Goal: Transaction & Acquisition: Purchase product/service

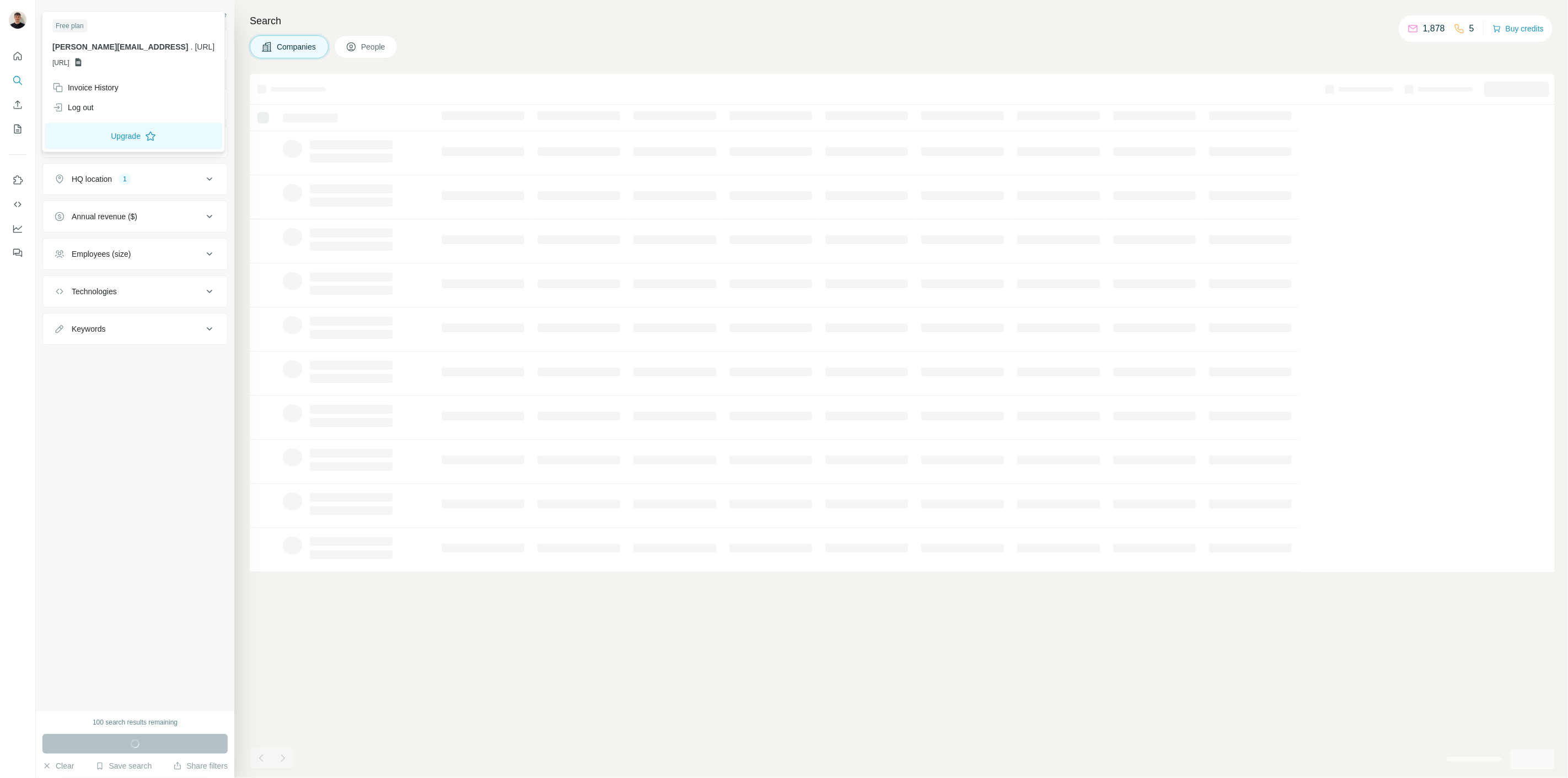
click at [16, 24] on img at bounding box center [17, 20] width 17 height 17
drag, startPoint x: 19, startPoint y: 67, endPoint x: 19, endPoint y: 54, distance: 13.0
click at [19, 61] on nav at bounding box center [17, 92] width 17 height 93
click at [19, 54] on icon "Quick start" at bounding box center [17, 56] width 11 height 11
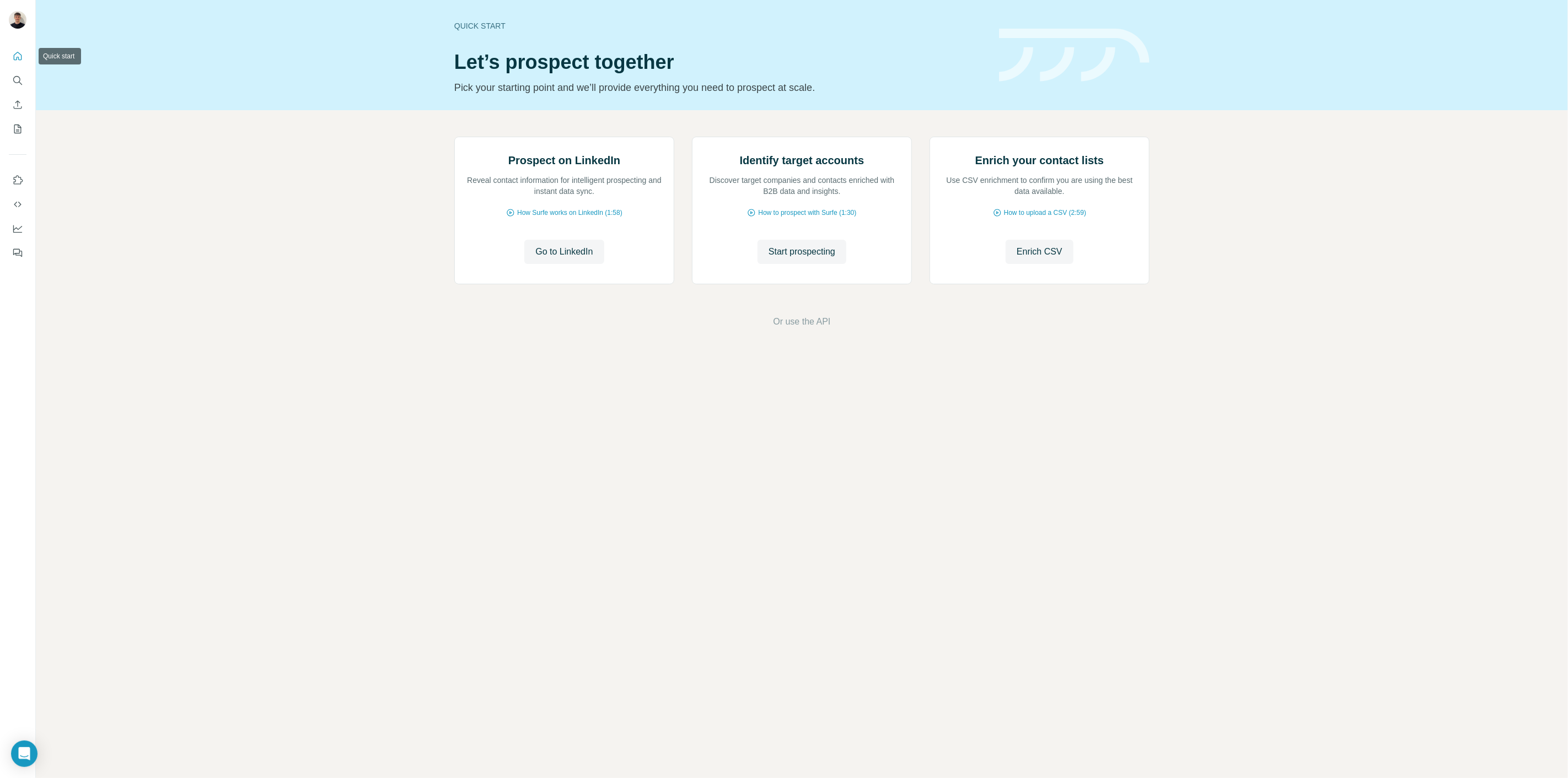
click at [19, 55] on icon "Quick start" at bounding box center [17, 56] width 11 height 11
click at [17, 54] on icon "Quick start" at bounding box center [17, 56] width 11 height 11
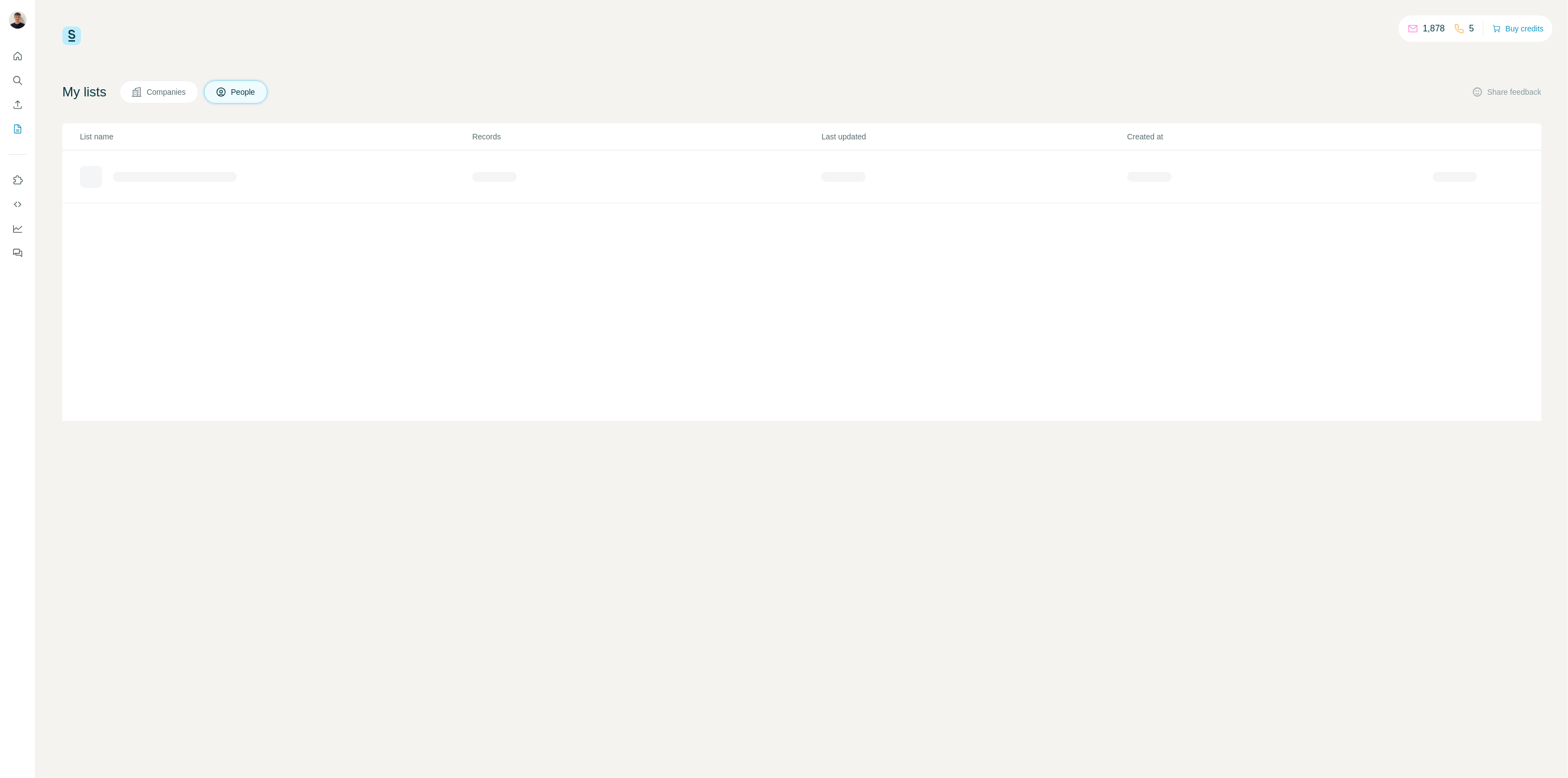
click at [30, 81] on div at bounding box center [17, 151] width 35 height 223
click at [27, 83] on div at bounding box center [17, 151] width 35 height 223
click at [8, 78] on div at bounding box center [17, 151] width 35 height 223
click at [17, 81] on icon "Search" at bounding box center [17, 80] width 11 height 11
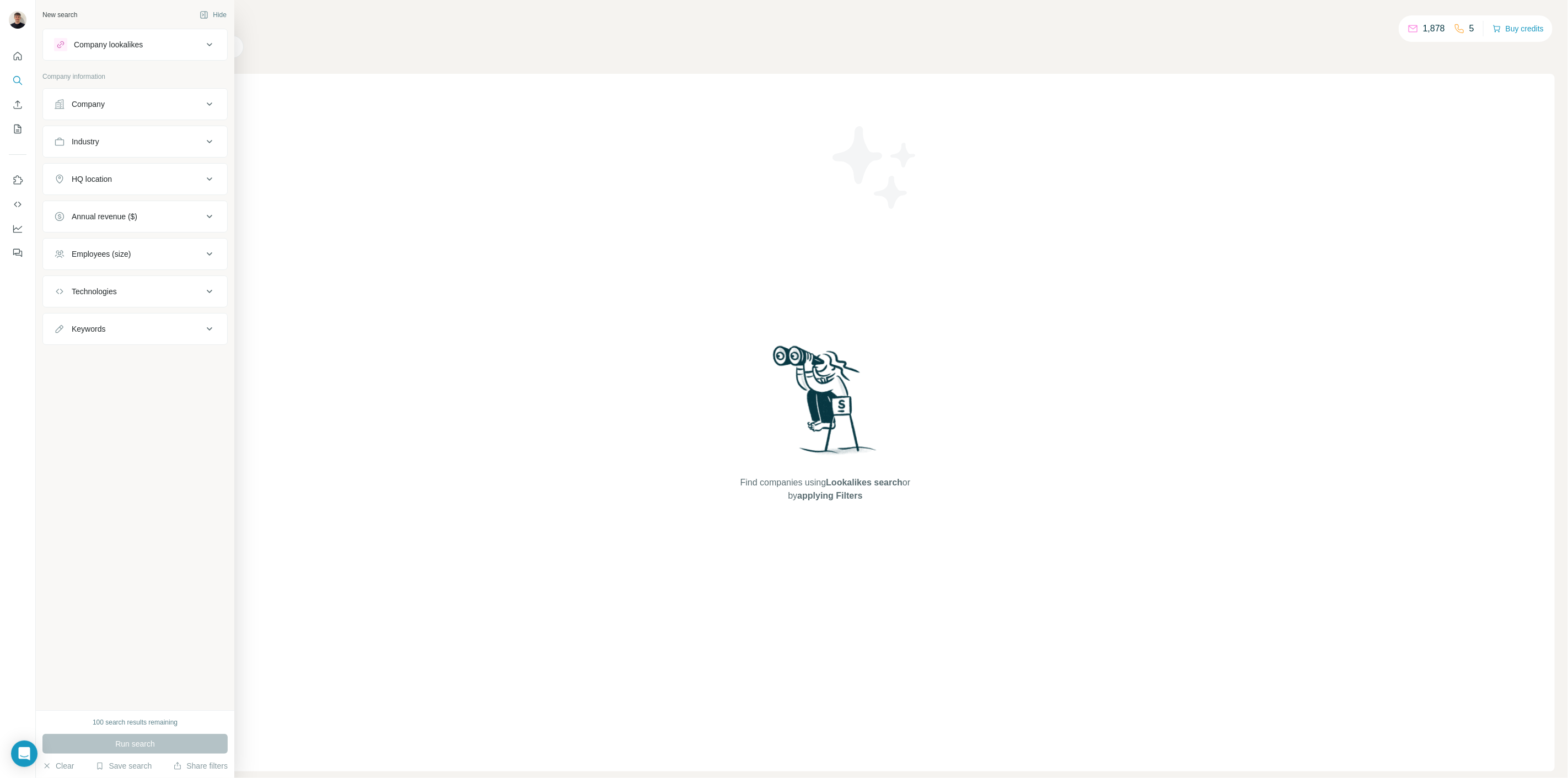
click at [166, 43] on div "Company lookalikes" at bounding box center [128, 45] width 149 height 13
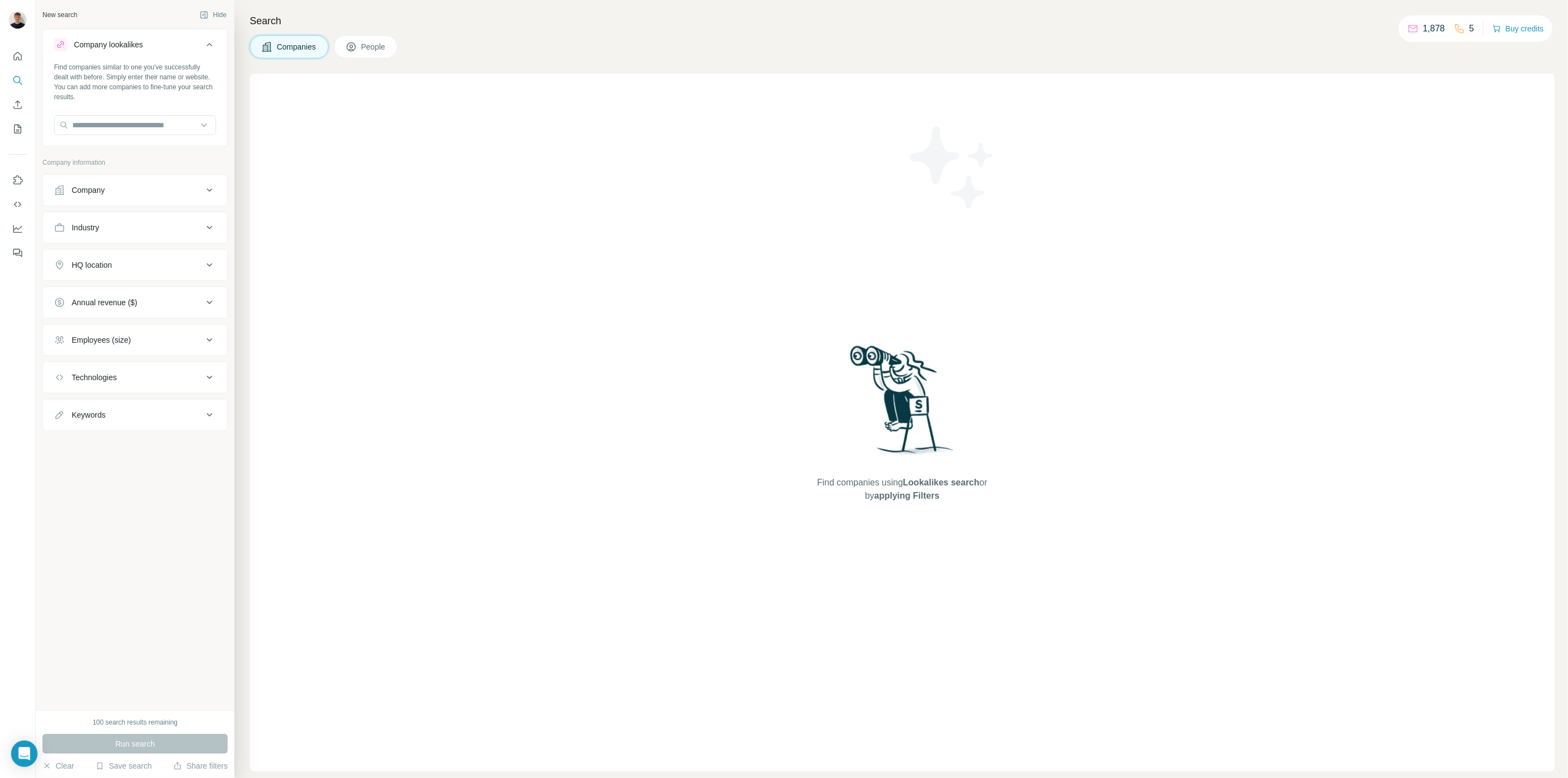
click at [376, 45] on span "People" at bounding box center [374, 47] width 25 height 11
click at [135, 119] on input "text" at bounding box center [135, 125] width 162 height 20
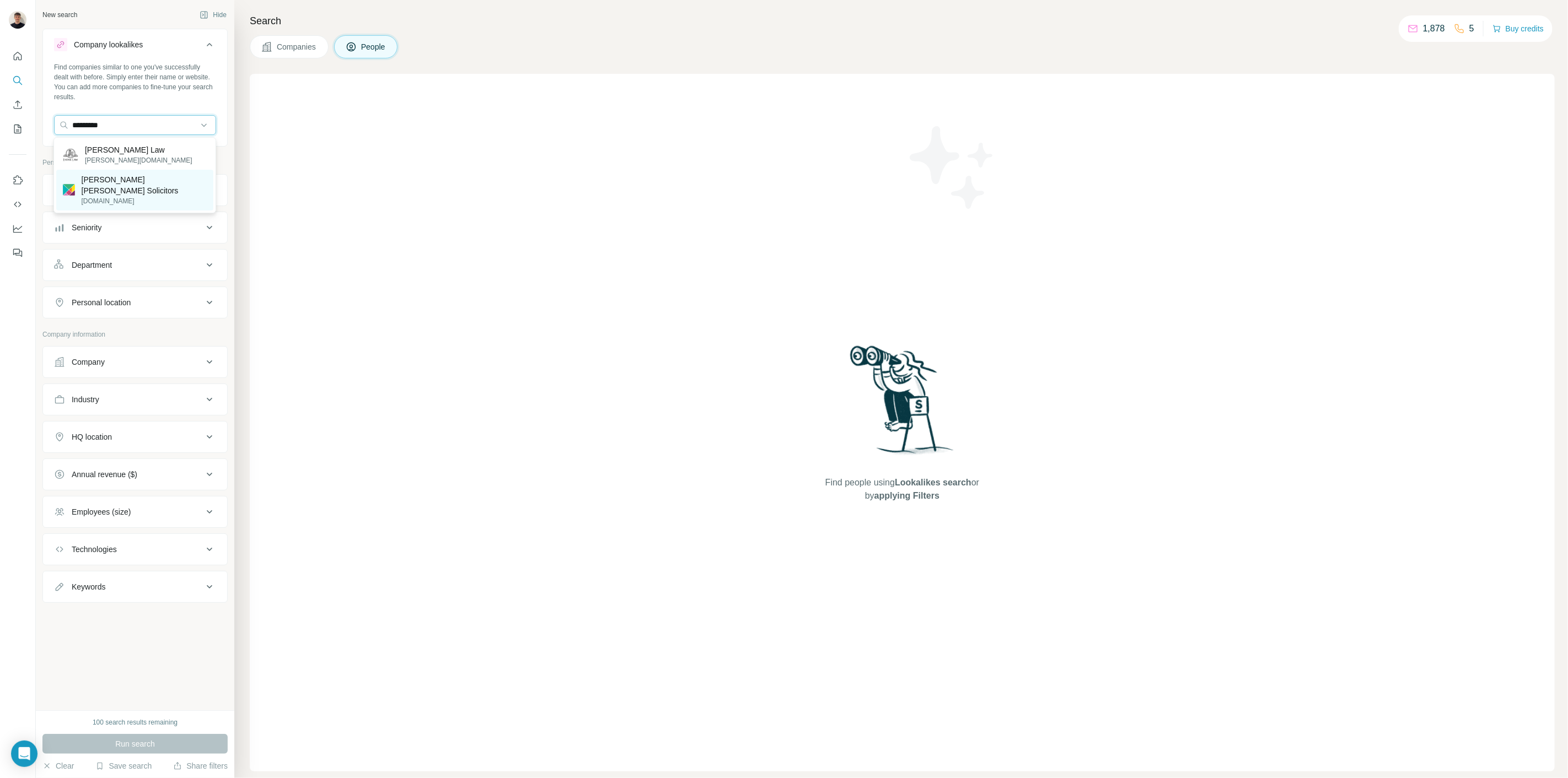
type input "*********"
click at [159, 181] on p "[PERSON_NAME] [PERSON_NAME] Solicitors" at bounding box center [144, 185] width 125 height 22
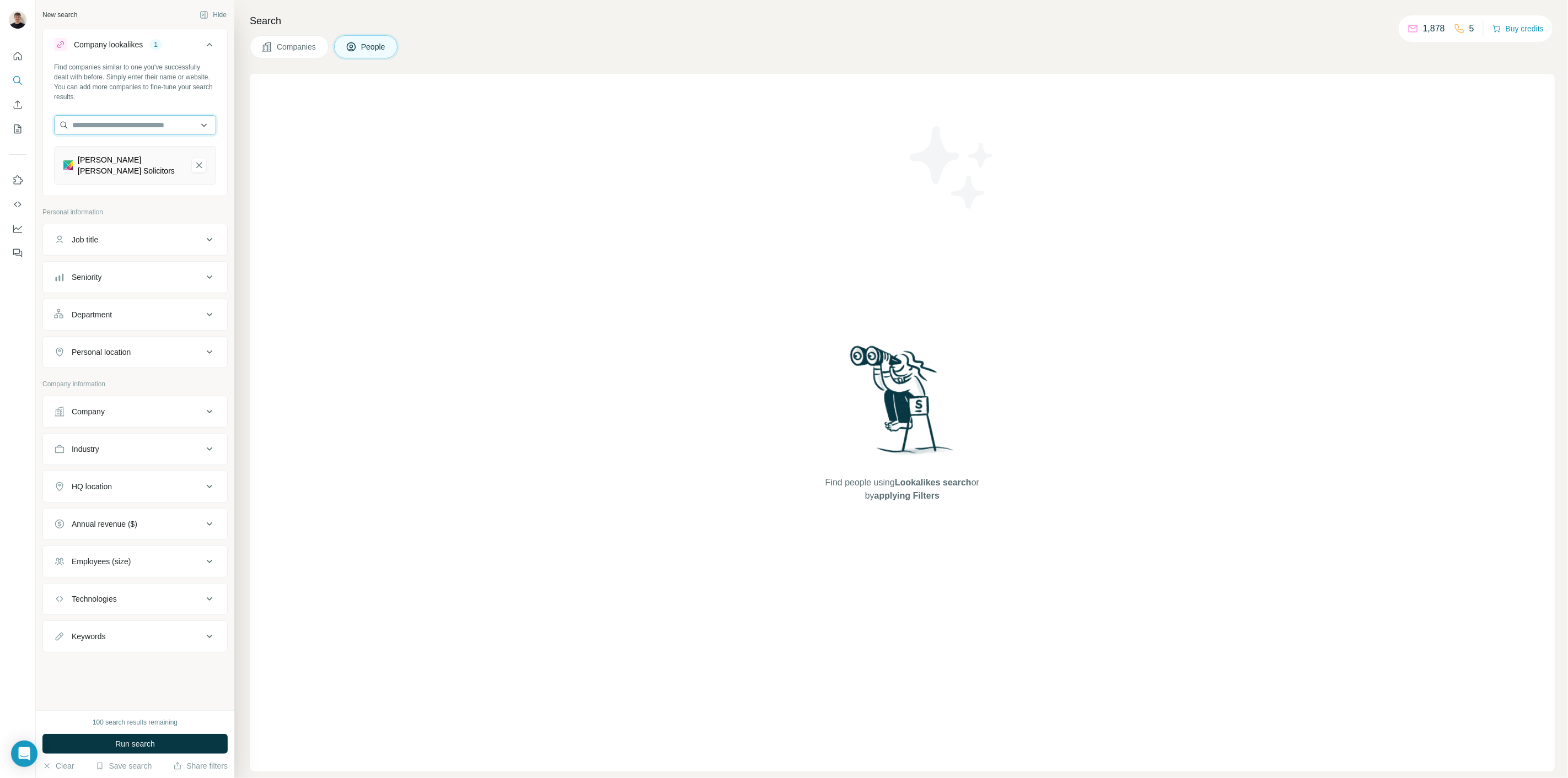
click at [138, 121] on input "text" at bounding box center [135, 125] width 162 height 20
click at [125, 127] on input "text" at bounding box center [135, 125] width 162 height 20
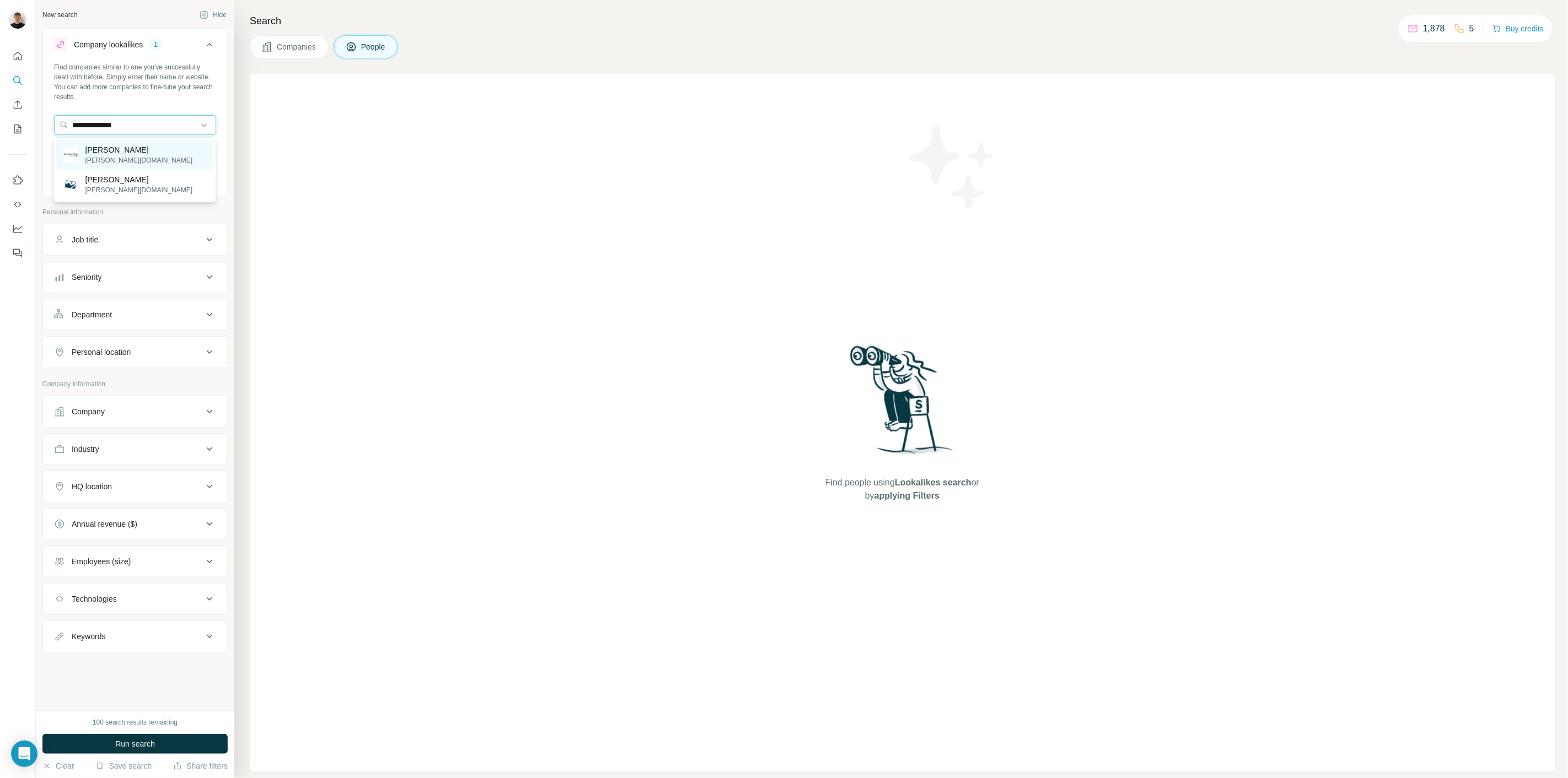
type input "**********"
click at [183, 143] on div "[PERSON_NAME] [PERSON_NAME][DOMAIN_NAME]" at bounding box center [134, 155] width 157 height 30
click at [146, 277] on button "Job title" at bounding box center [135, 278] width 184 height 27
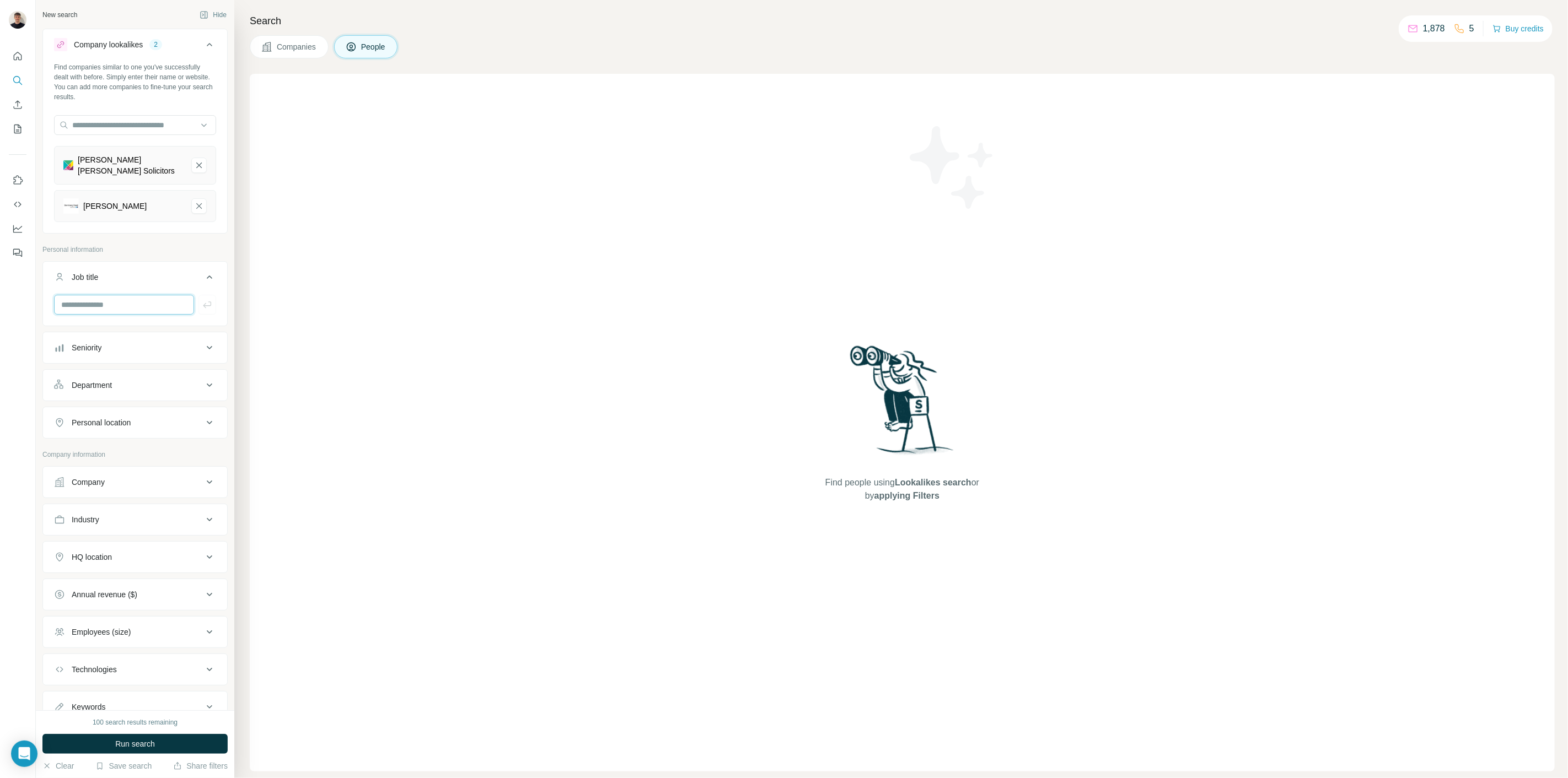
click at [132, 296] on input "text" at bounding box center [124, 305] width 140 height 20
type input "***"
click at [137, 296] on input "***" at bounding box center [124, 305] width 140 height 20
click at [202, 299] on icon "button" at bounding box center [207, 304] width 11 height 11
click at [150, 296] on input "text" at bounding box center [124, 305] width 140 height 20
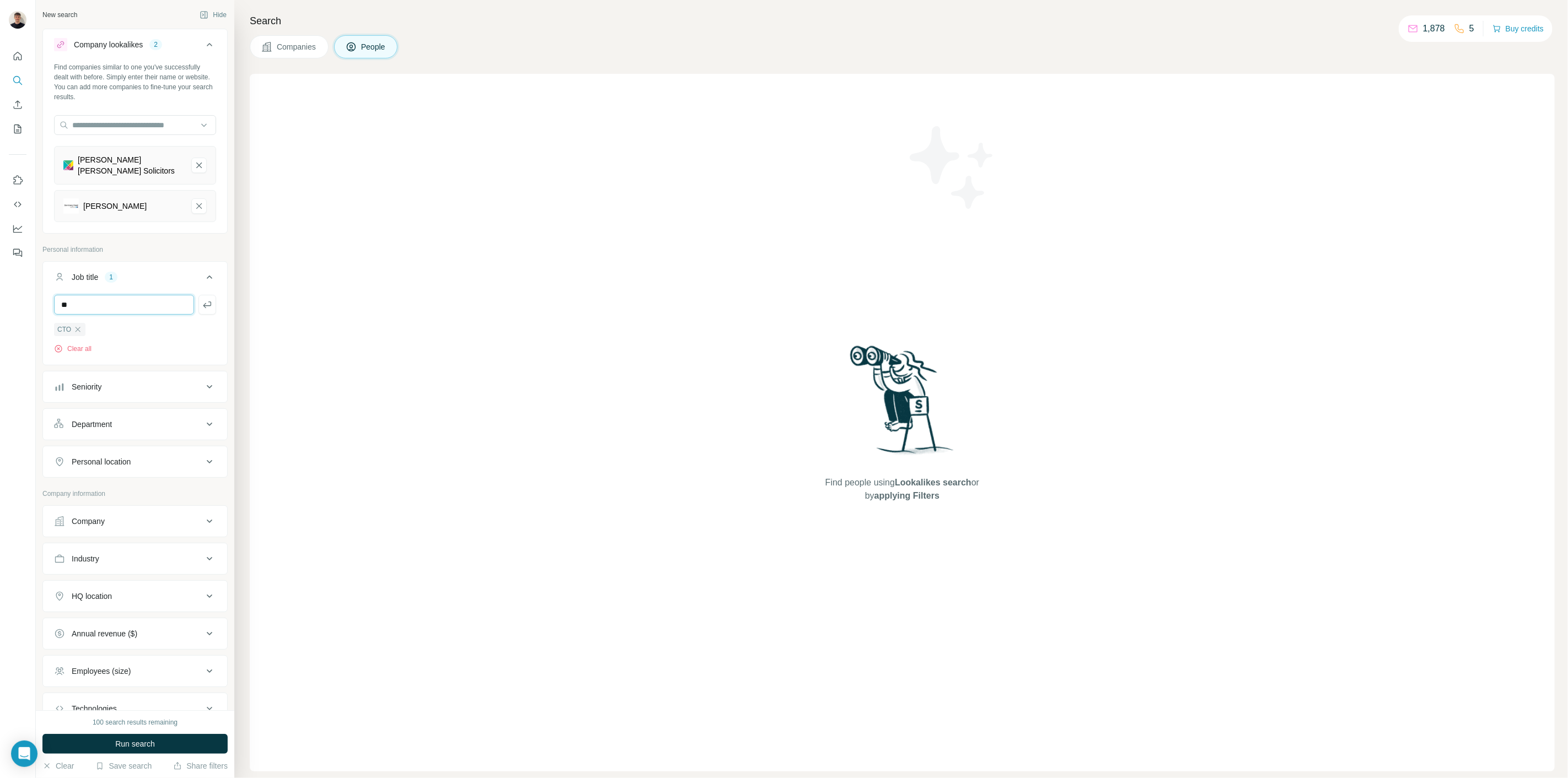
type input "*"
type input "**********"
click at [204, 300] on button "button" at bounding box center [207, 305] width 17 height 20
click at [135, 302] on input "text" at bounding box center [124, 305] width 140 height 20
type input "**********"
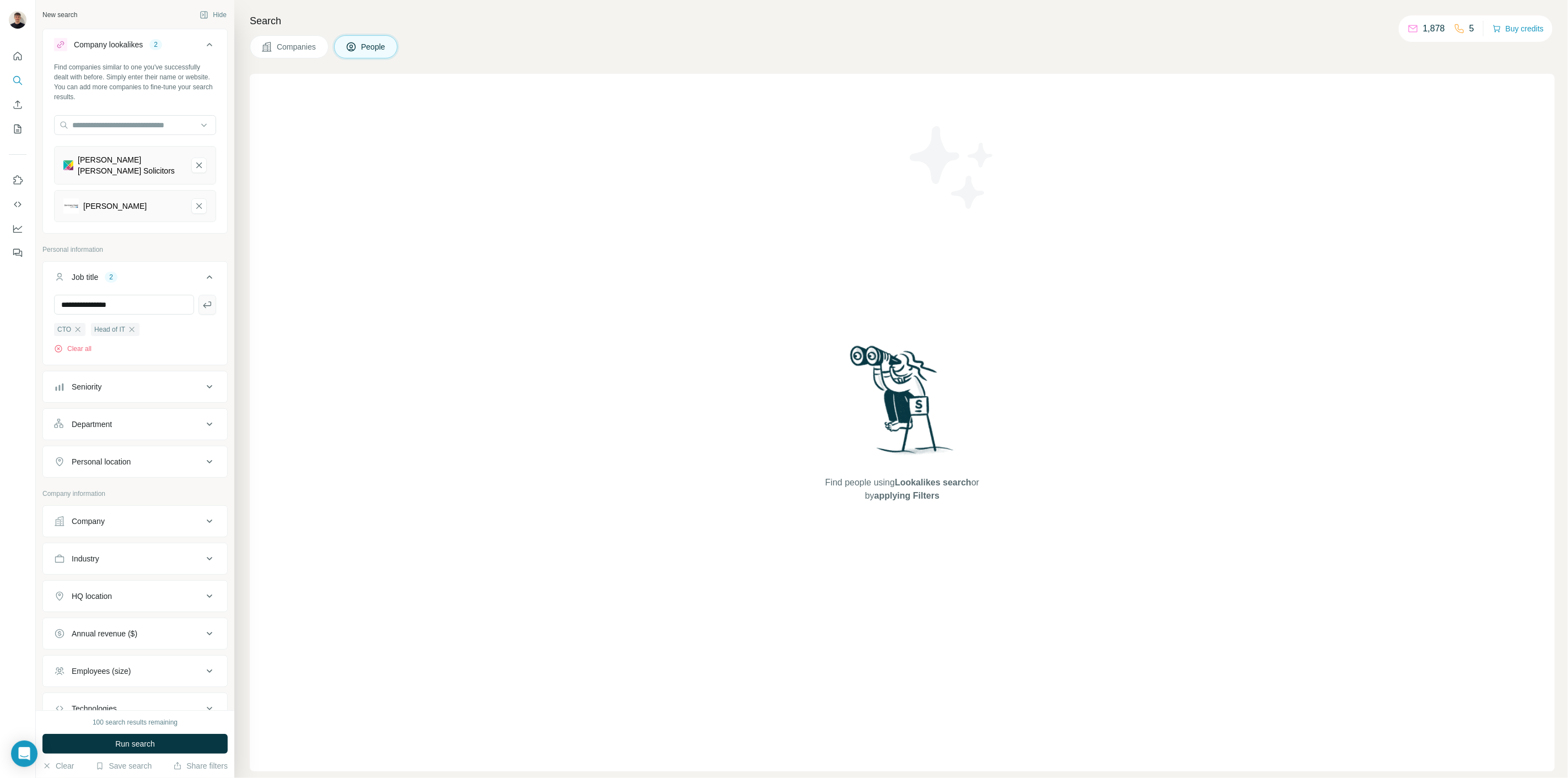
click at [202, 299] on icon "button" at bounding box center [207, 304] width 11 height 11
click at [121, 303] on input "text" at bounding box center [124, 305] width 140 height 20
type input "**********"
click at [203, 302] on icon "button" at bounding box center [207, 305] width 8 height 7
click at [138, 302] on input "text" at bounding box center [124, 305] width 140 height 20
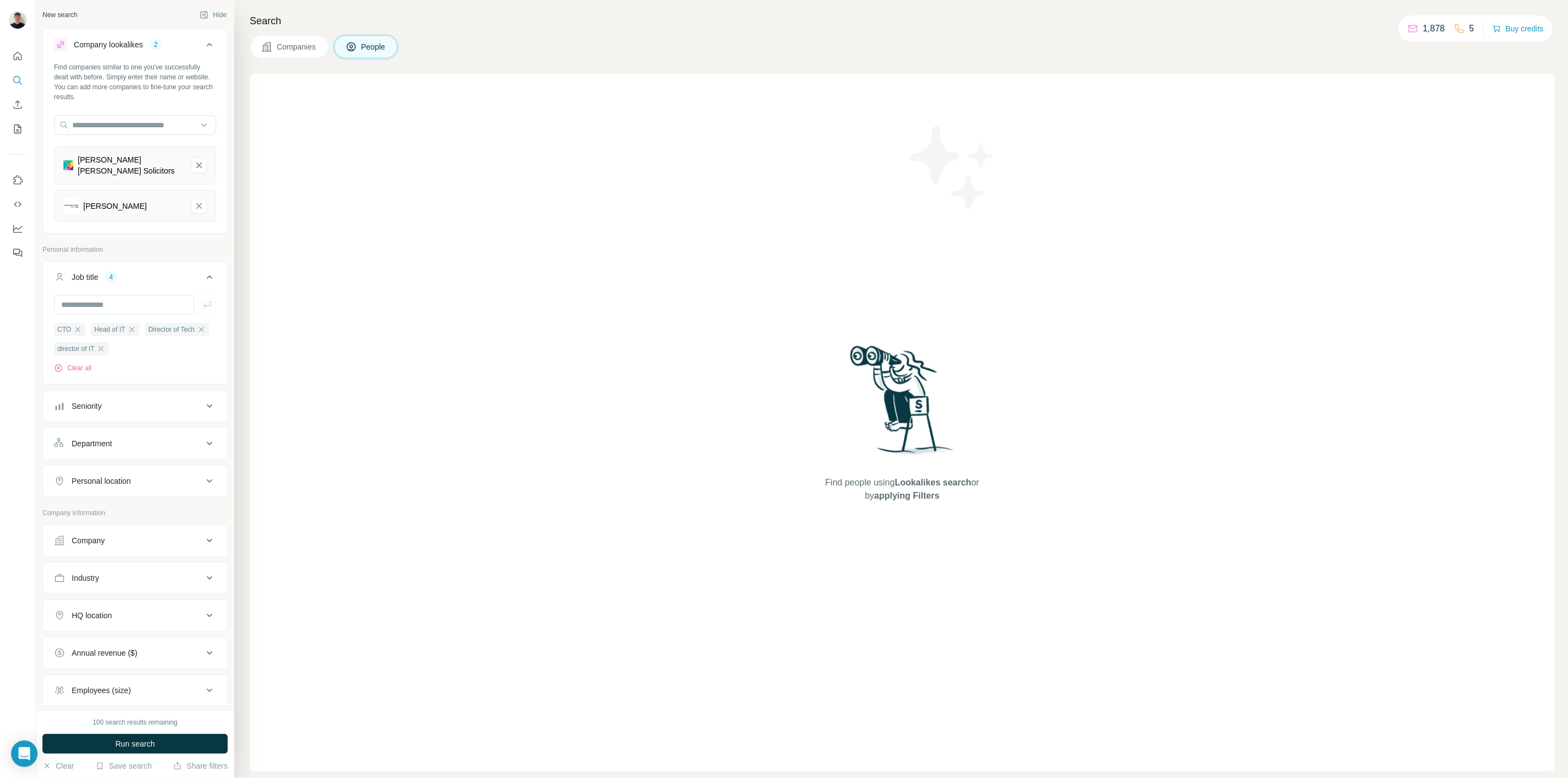
click at [146, 479] on button "Personal location" at bounding box center [135, 481] width 184 height 27
click at [142, 502] on input "text" at bounding box center [135, 508] width 162 height 20
type input "*********"
click at [156, 535] on div "🇬🇧 [GEOGRAPHIC_DATA]" at bounding box center [129, 530] width 134 height 13
click at [179, 528] on div "🇬🇧 [GEOGRAPHIC_DATA]" at bounding box center [129, 530] width 134 height 13
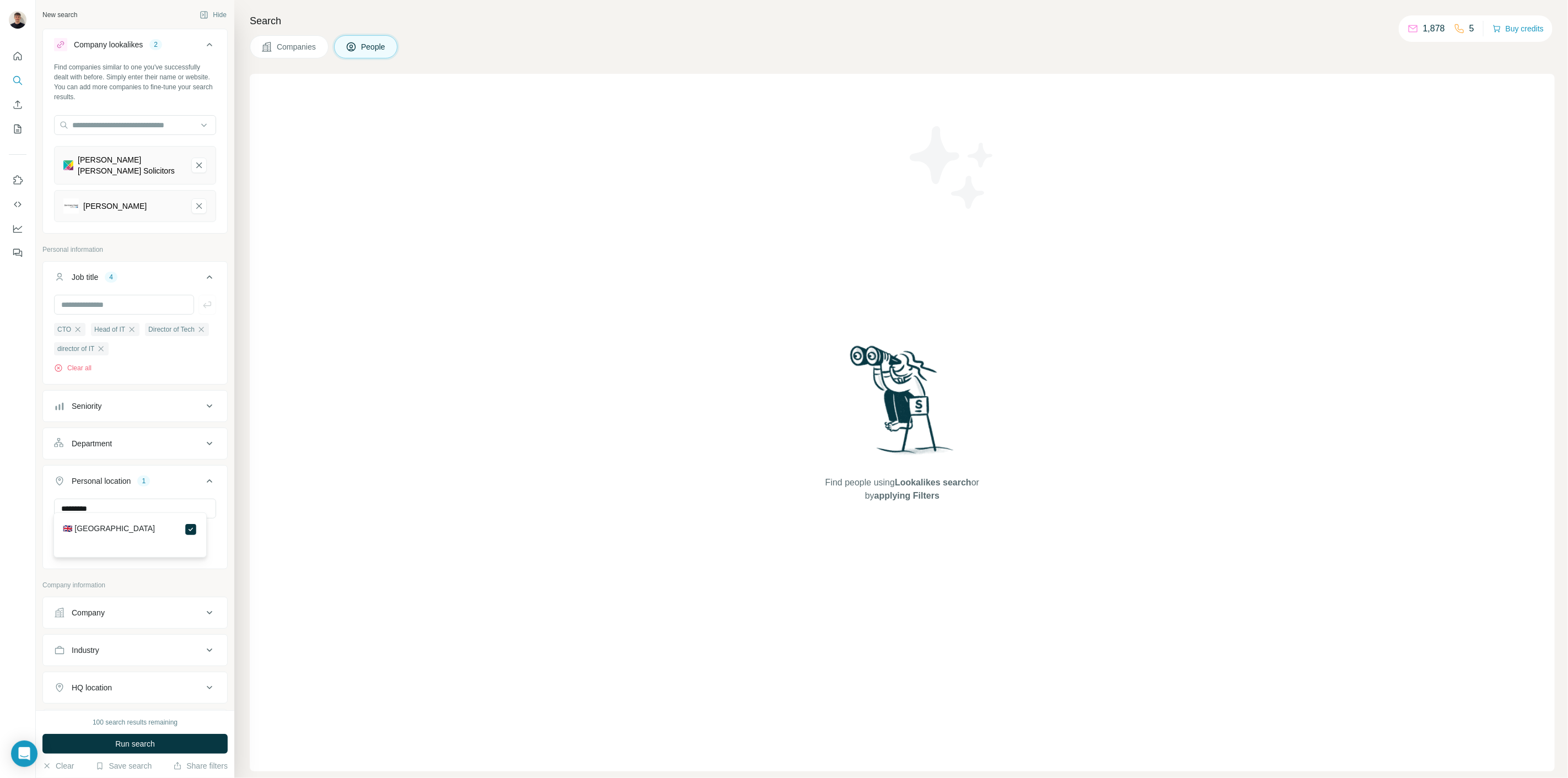
click at [163, 580] on p "Company information" at bounding box center [135, 585] width 185 height 10
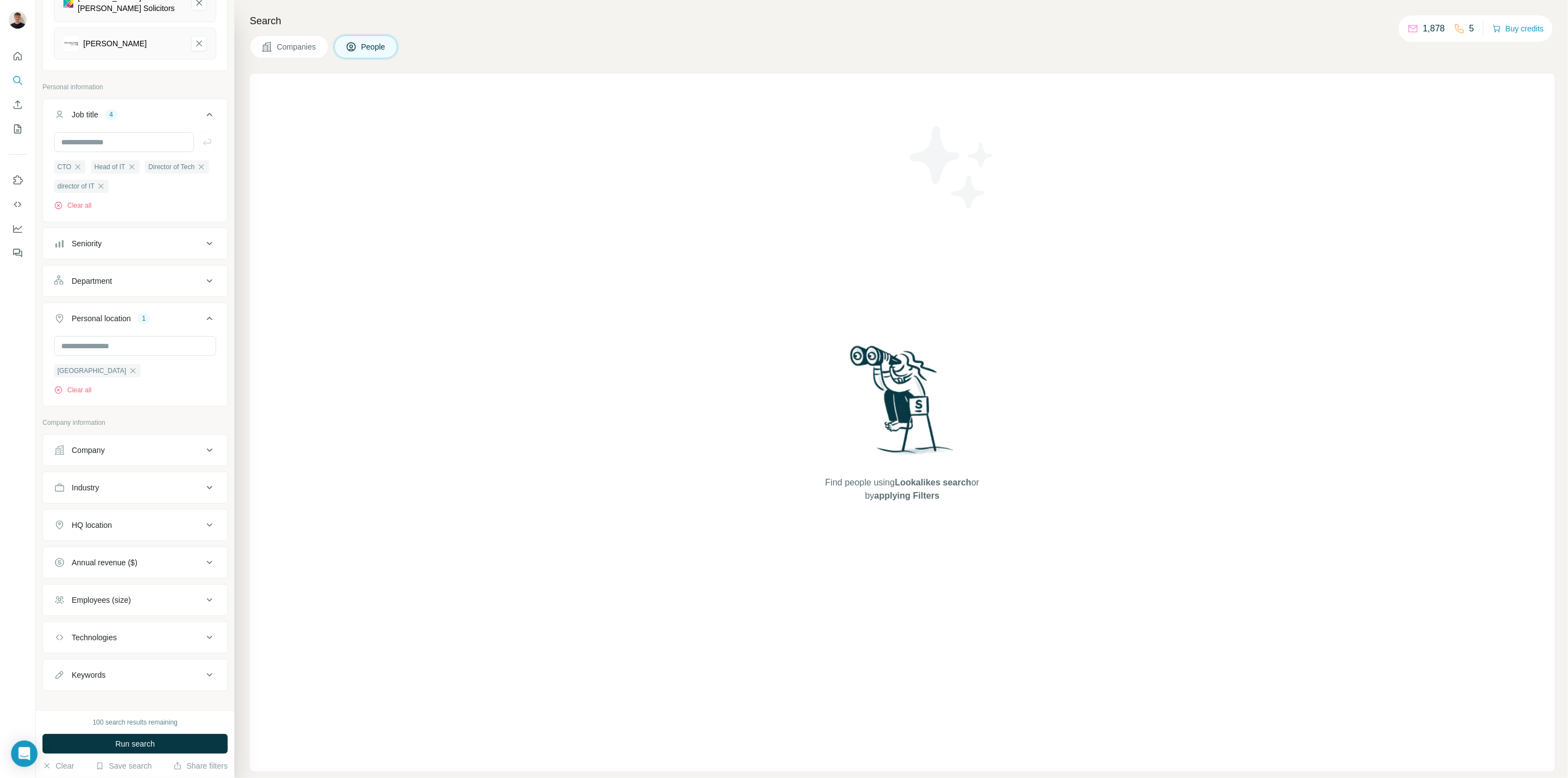
scroll to position [163, 0]
click at [144, 739] on span "Run search" at bounding box center [135, 744] width 39 height 11
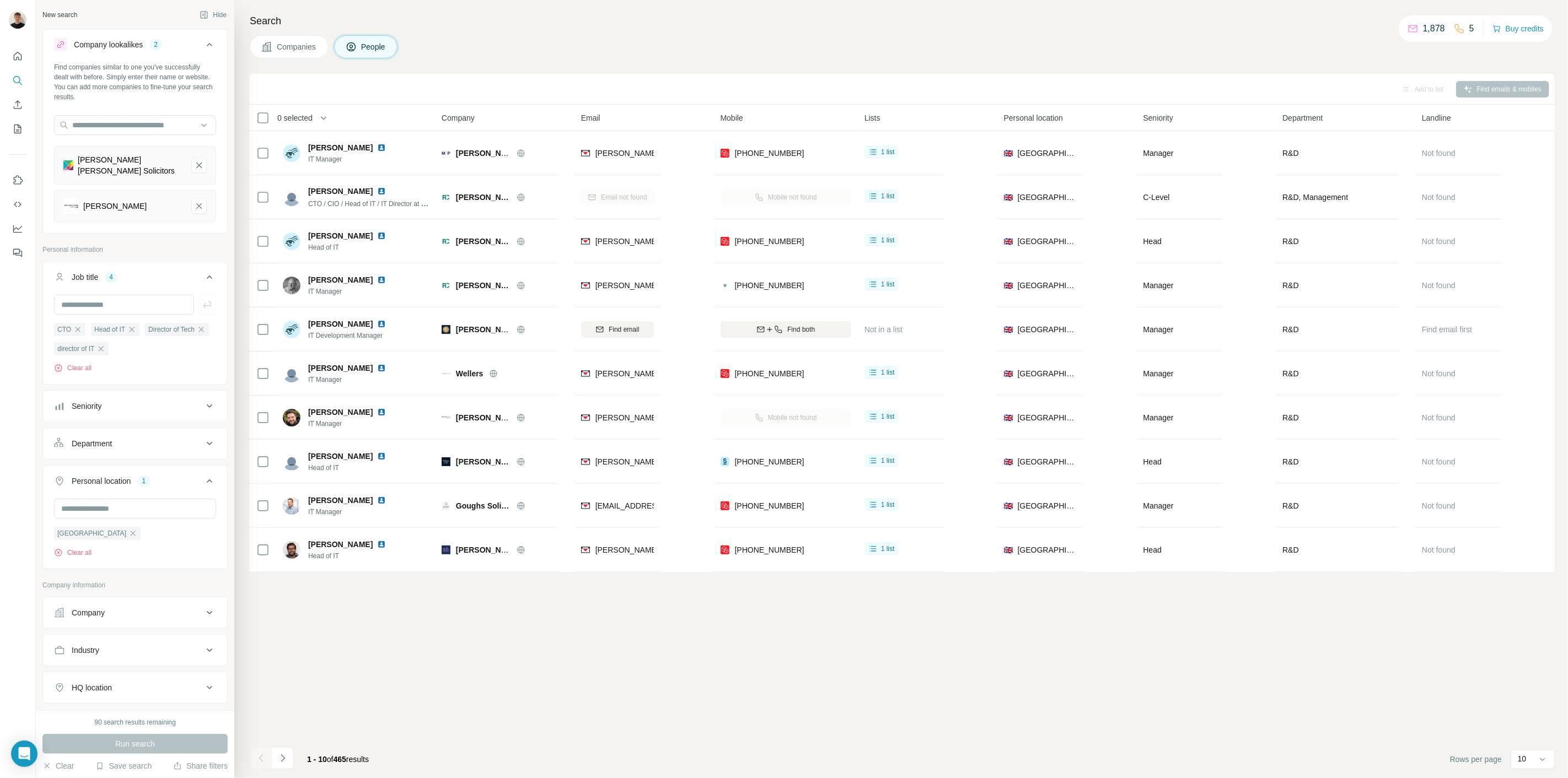
scroll to position [0, 0]
click at [1524, 758] on p "10" at bounding box center [1521, 759] width 9 height 11
click at [1529, 676] on div "60" at bounding box center [1533, 675] width 25 height 11
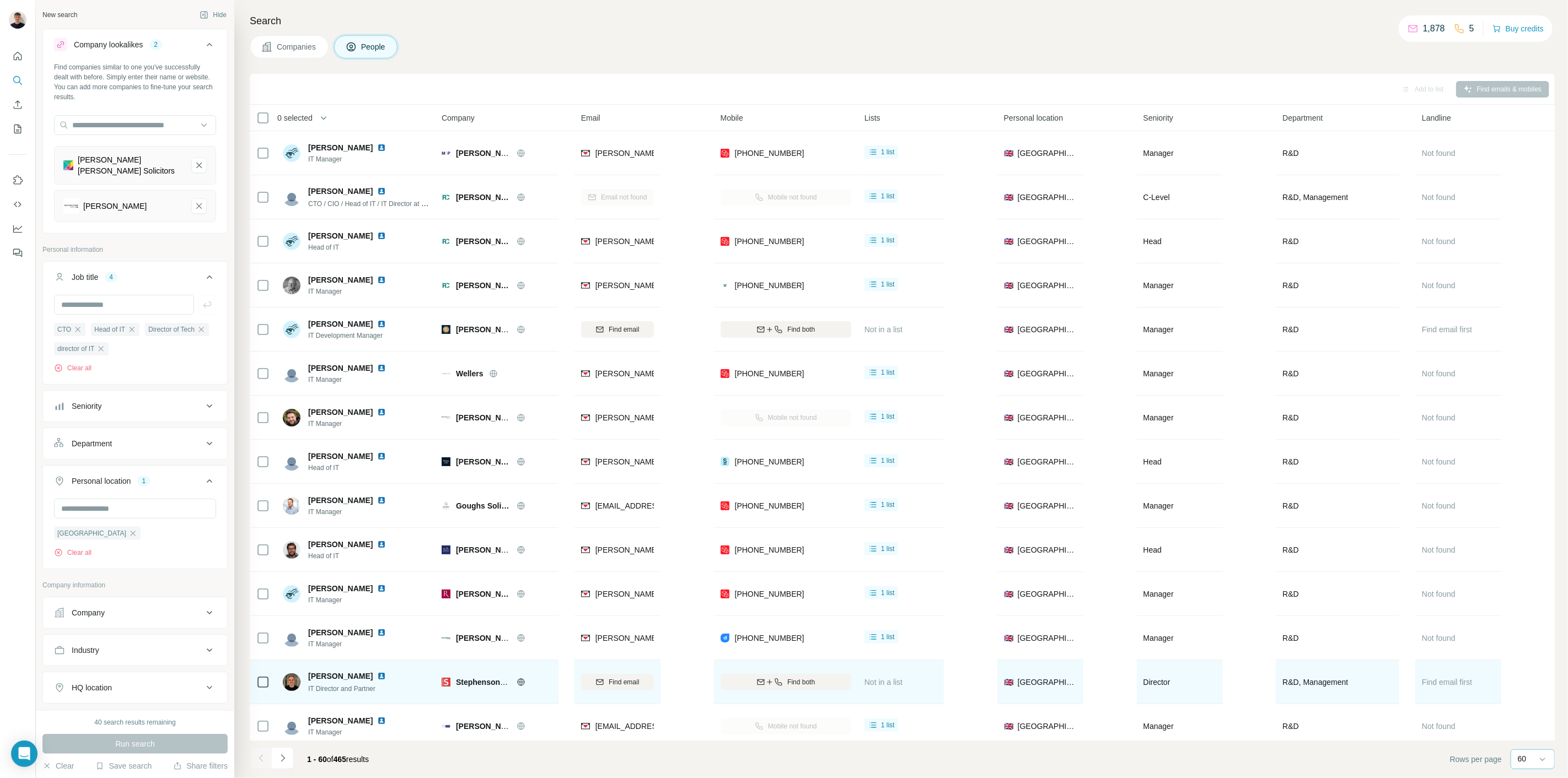
scroll to position [2040, 0]
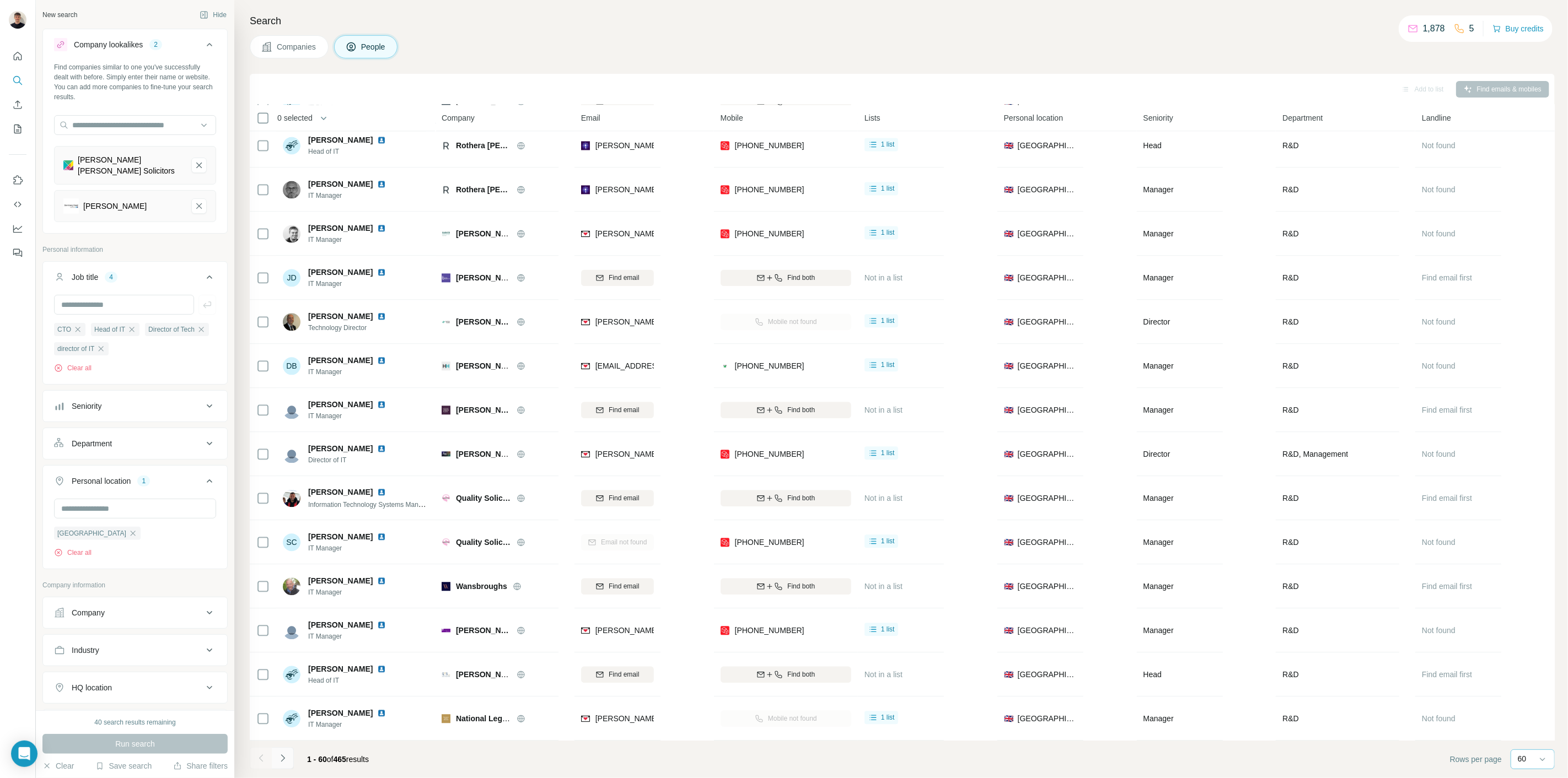
click at [283, 763] on icon "Navigate to next page" at bounding box center [282, 758] width 11 height 11
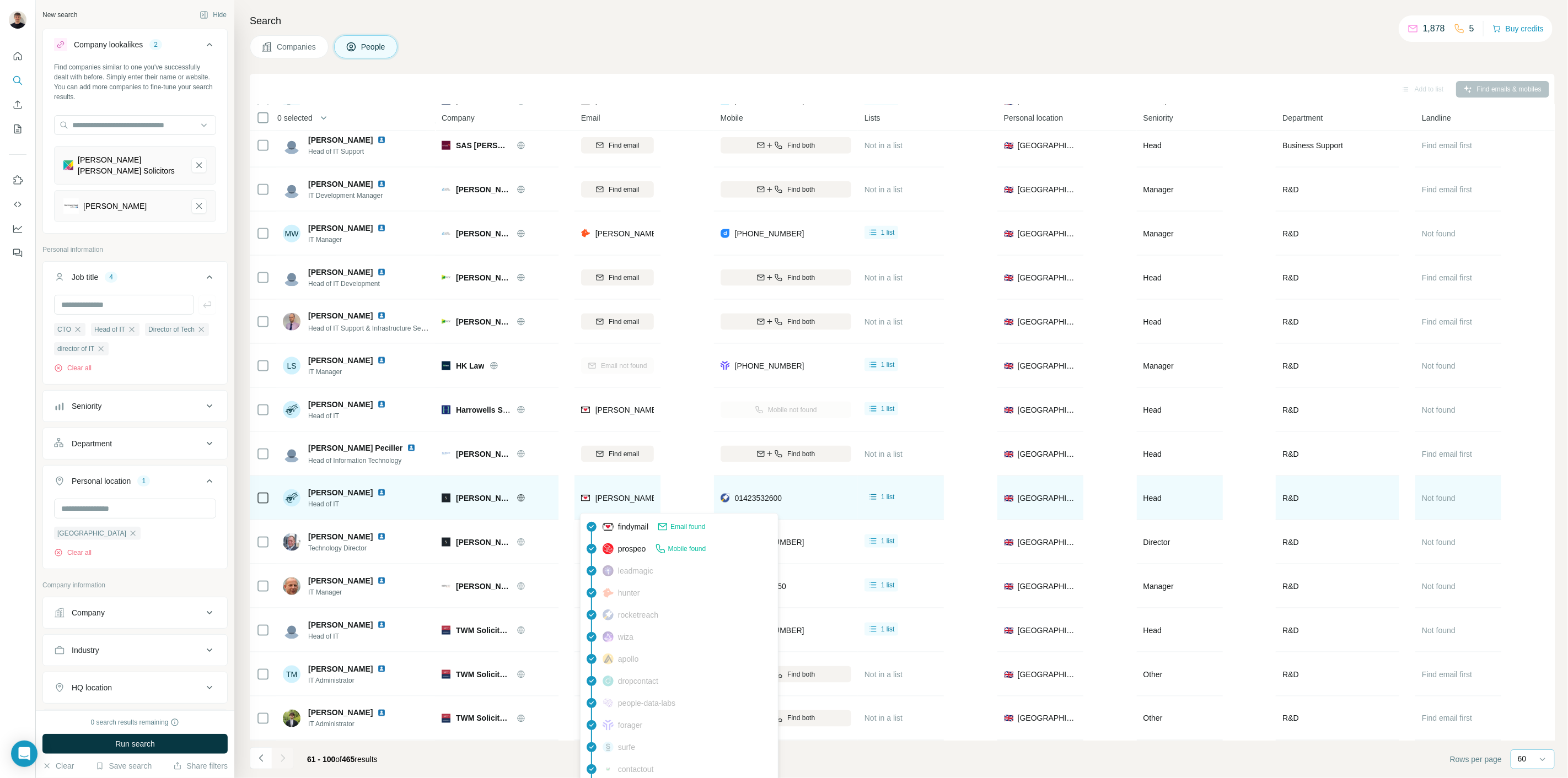
scroll to position [0, 0]
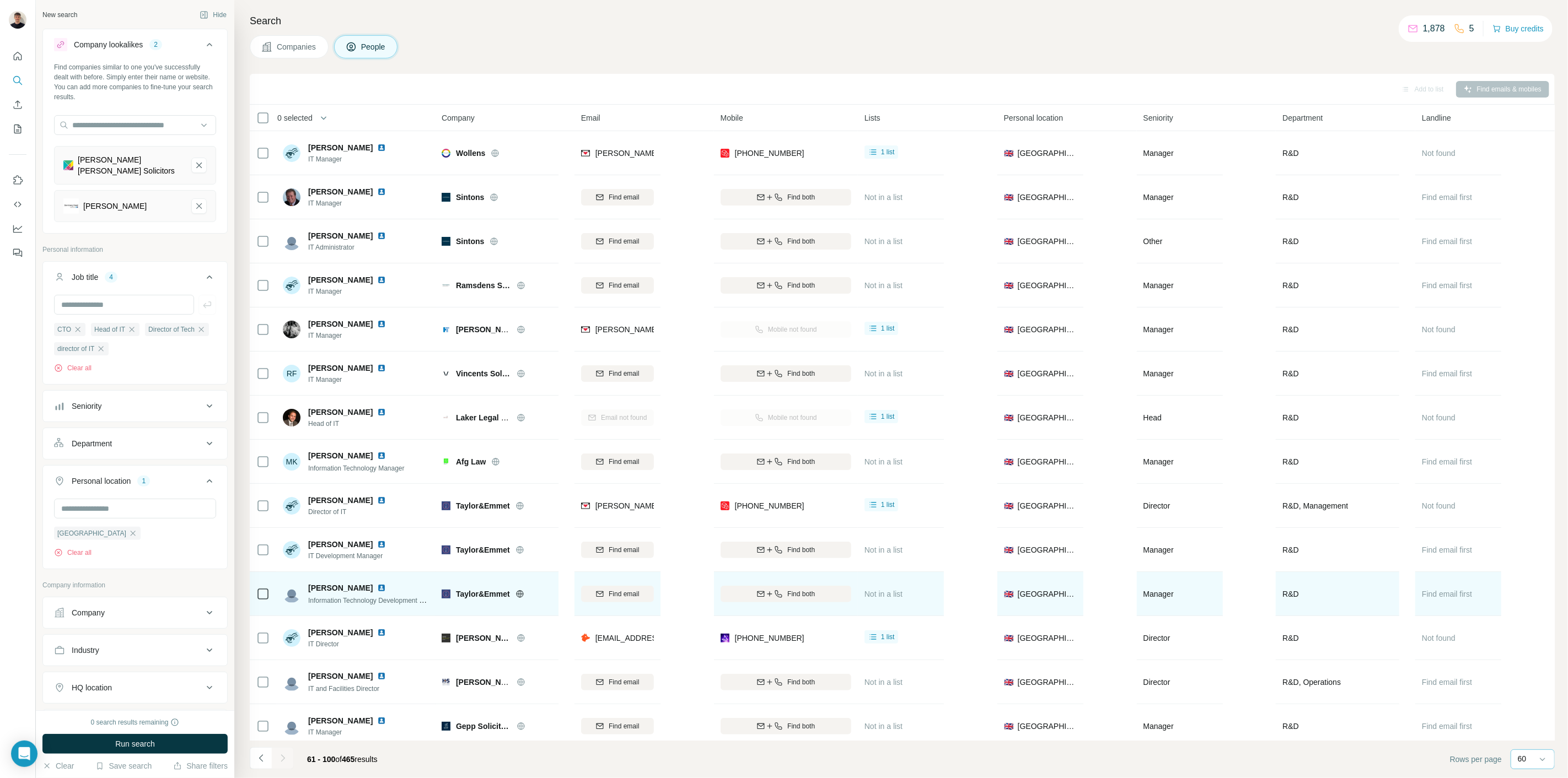
click at [535, 609] on div "Taylor&Emmet" at bounding box center [496, 593] width 110 height 30
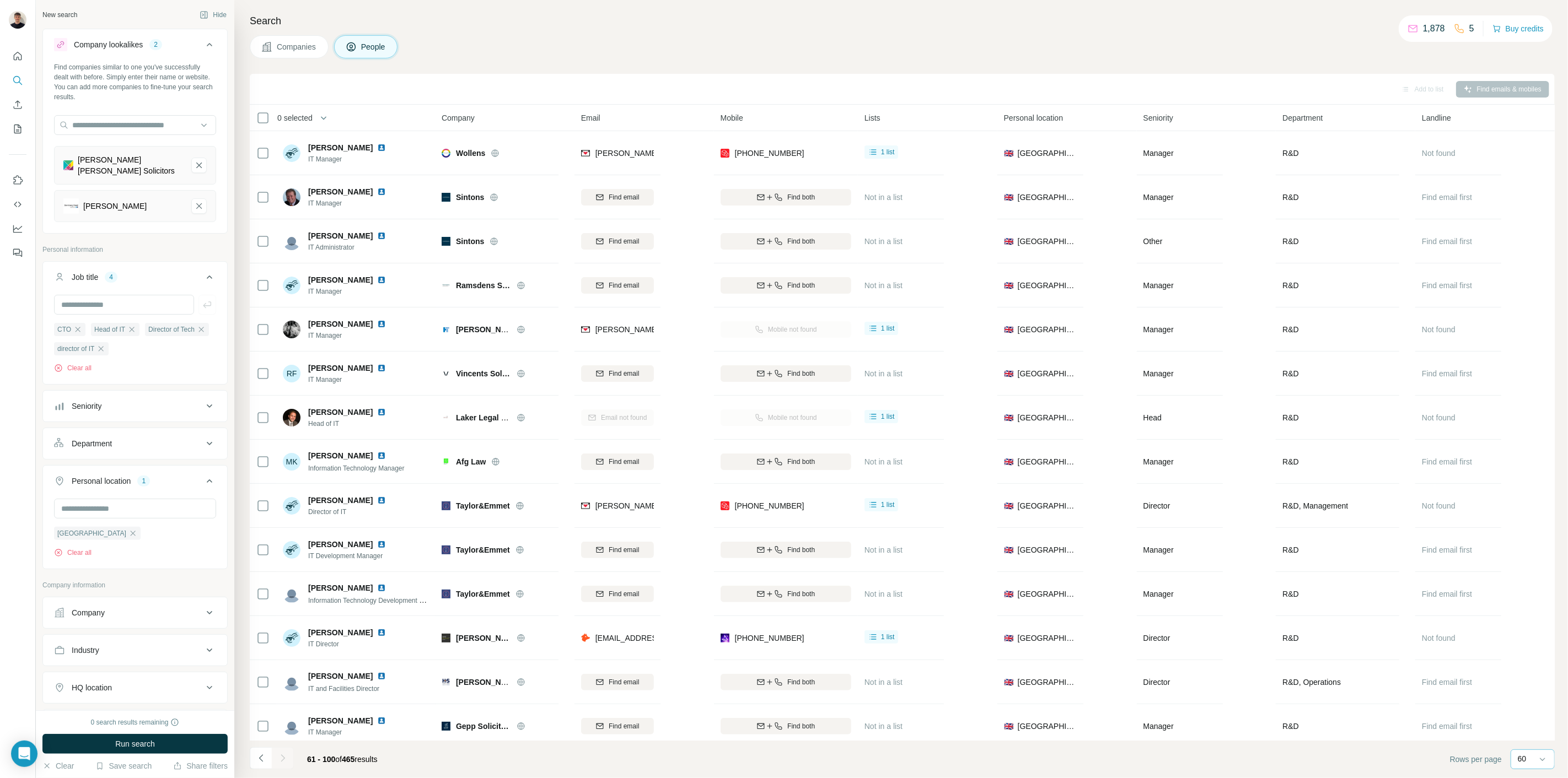
drag, startPoint x: 1535, startPoint y: 97, endPoint x: 1532, endPoint y: 87, distance: 10.4
click at [1535, 95] on div "Add to list Find emails & mobiles" at bounding box center [902, 89] width 1294 height 19
click at [1532, 87] on div "Add to list Find emails & mobiles" at bounding box center [902, 89] width 1294 height 19
click at [1273, 85] on div "Add to list Find emails & mobiles" at bounding box center [902, 89] width 1294 height 19
click at [305, 117] on span "0 selected" at bounding box center [294, 117] width 35 height 11
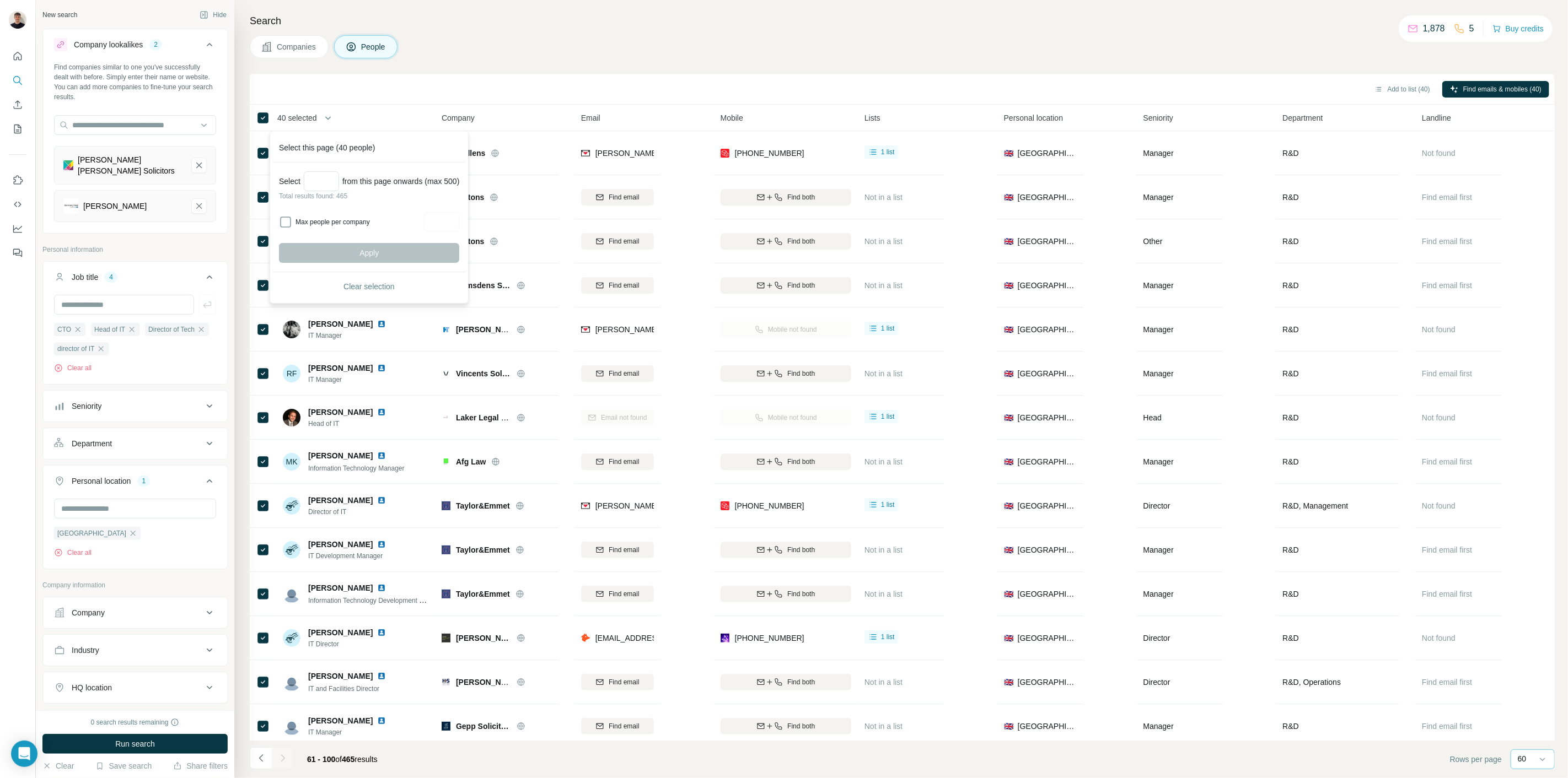
click at [535, 61] on div "Search Companies People Add to list (40) Find emails & mobiles (40) 40 selected…" at bounding box center [901, 389] width 1334 height 778
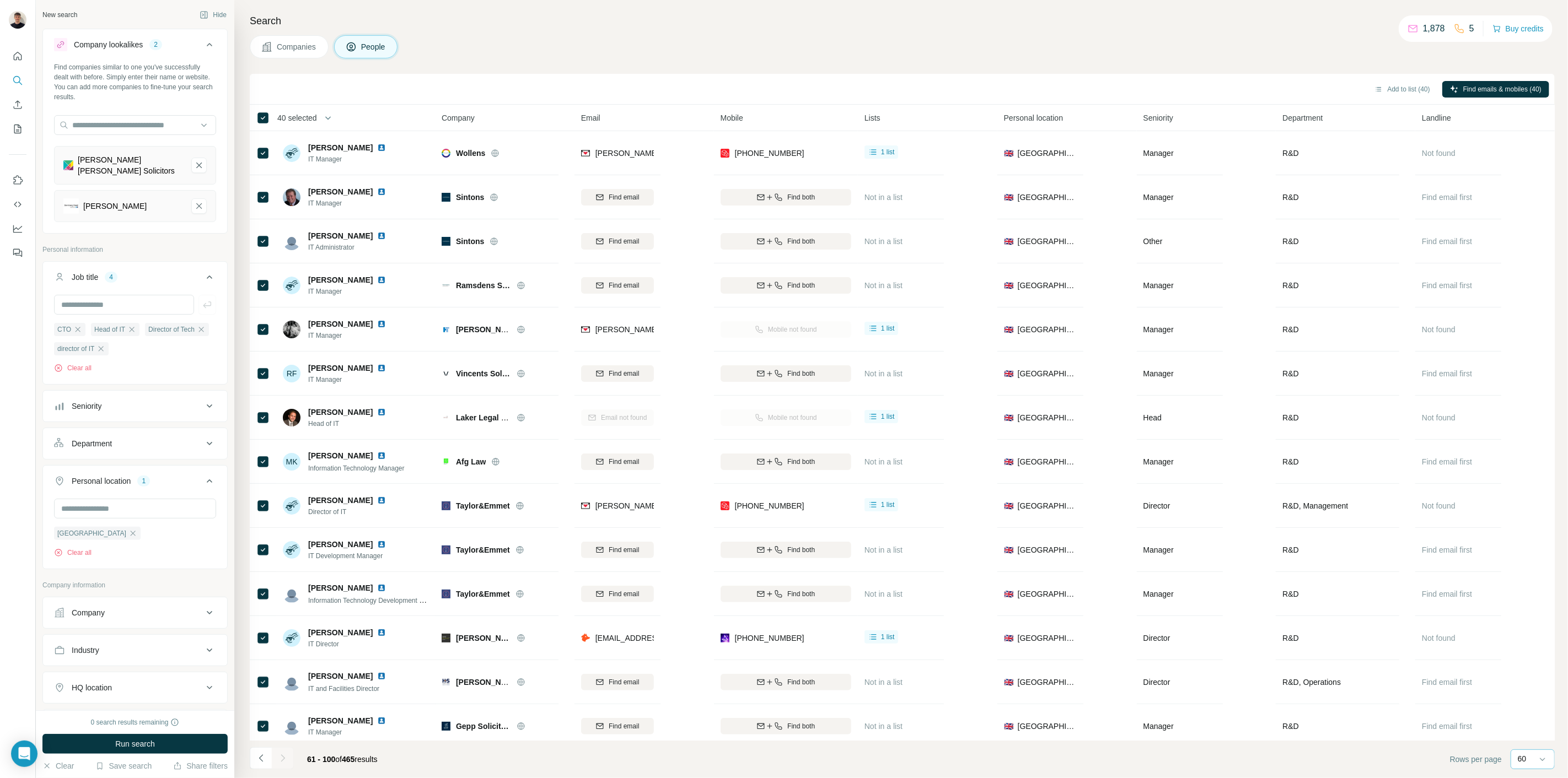
drag, startPoint x: 256, startPoint y: 755, endPoint x: 254, endPoint y: 112, distance: 643.0
click at [256, 755] on icon "Navigate to previous page" at bounding box center [261, 758] width 11 height 11
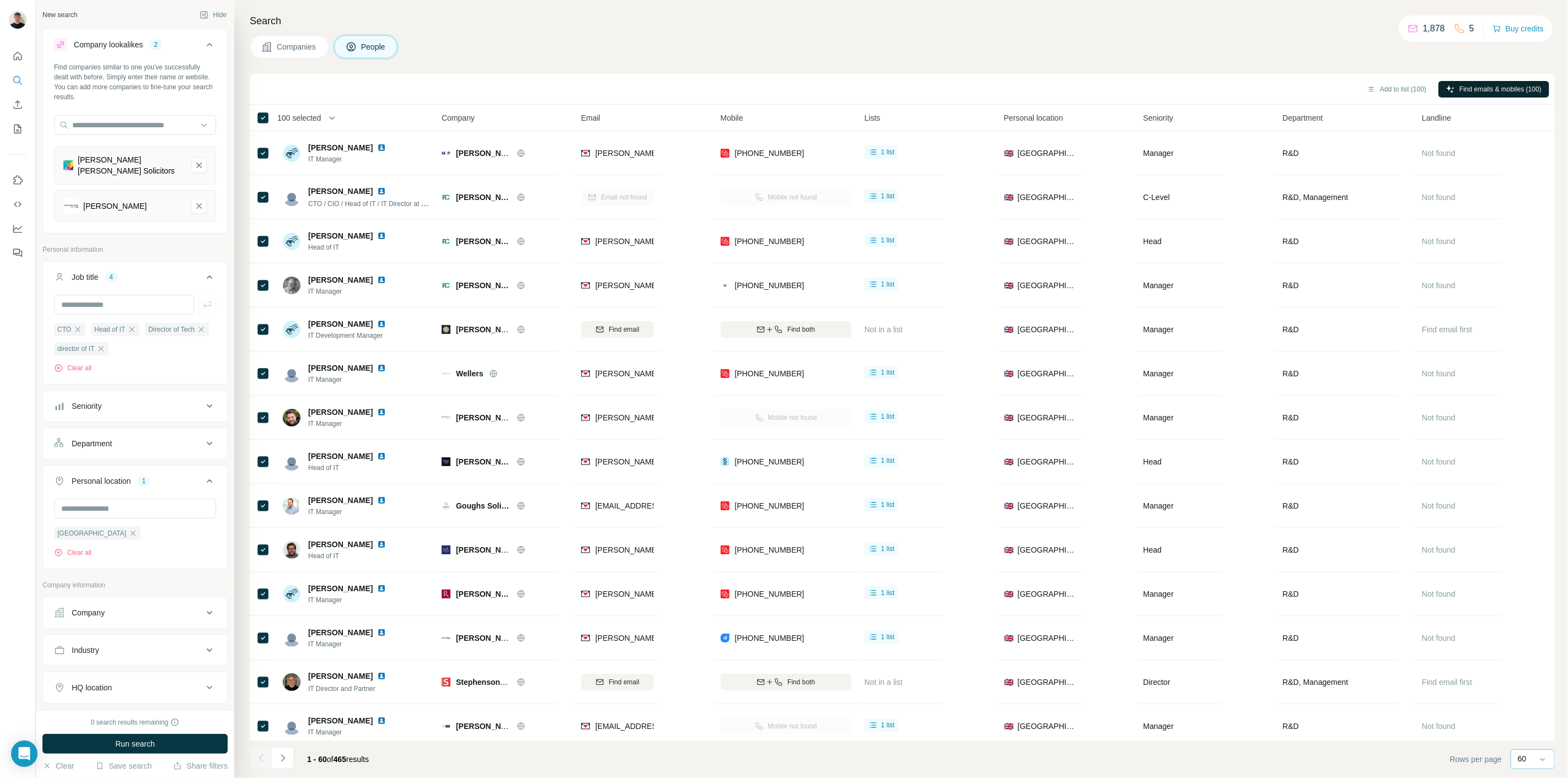
click at [1517, 73] on div "Search Companies People Add to list (100) Find emails & mobiles (100) 100 selec…" at bounding box center [901, 389] width 1334 height 778
click at [1517, 85] on span "Find emails & mobiles (100)" at bounding box center [1500, 89] width 82 height 10
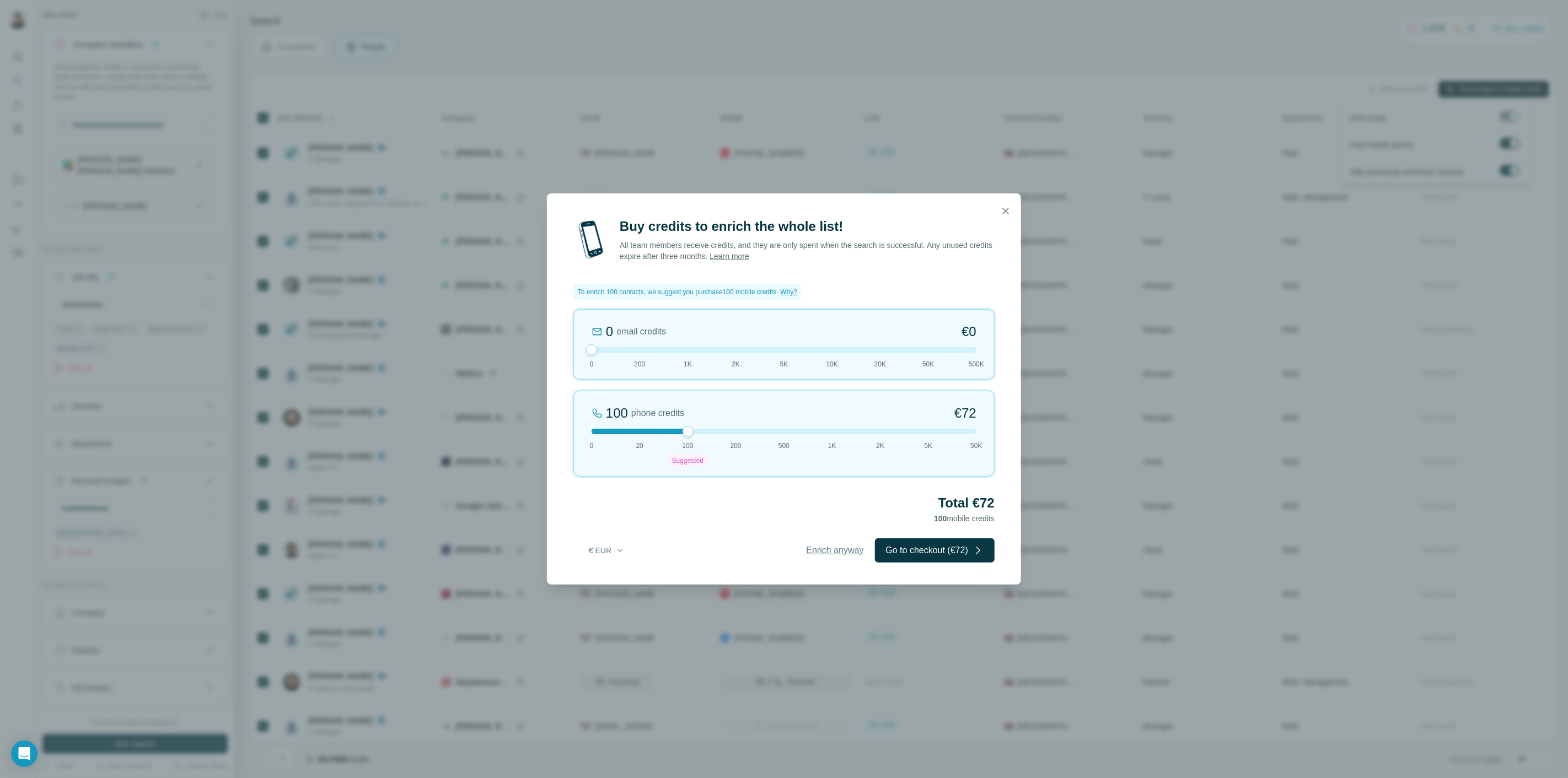
click at [833, 552] on span "Enrich anyway" at bounding box center [835, 550] width 57 height 13
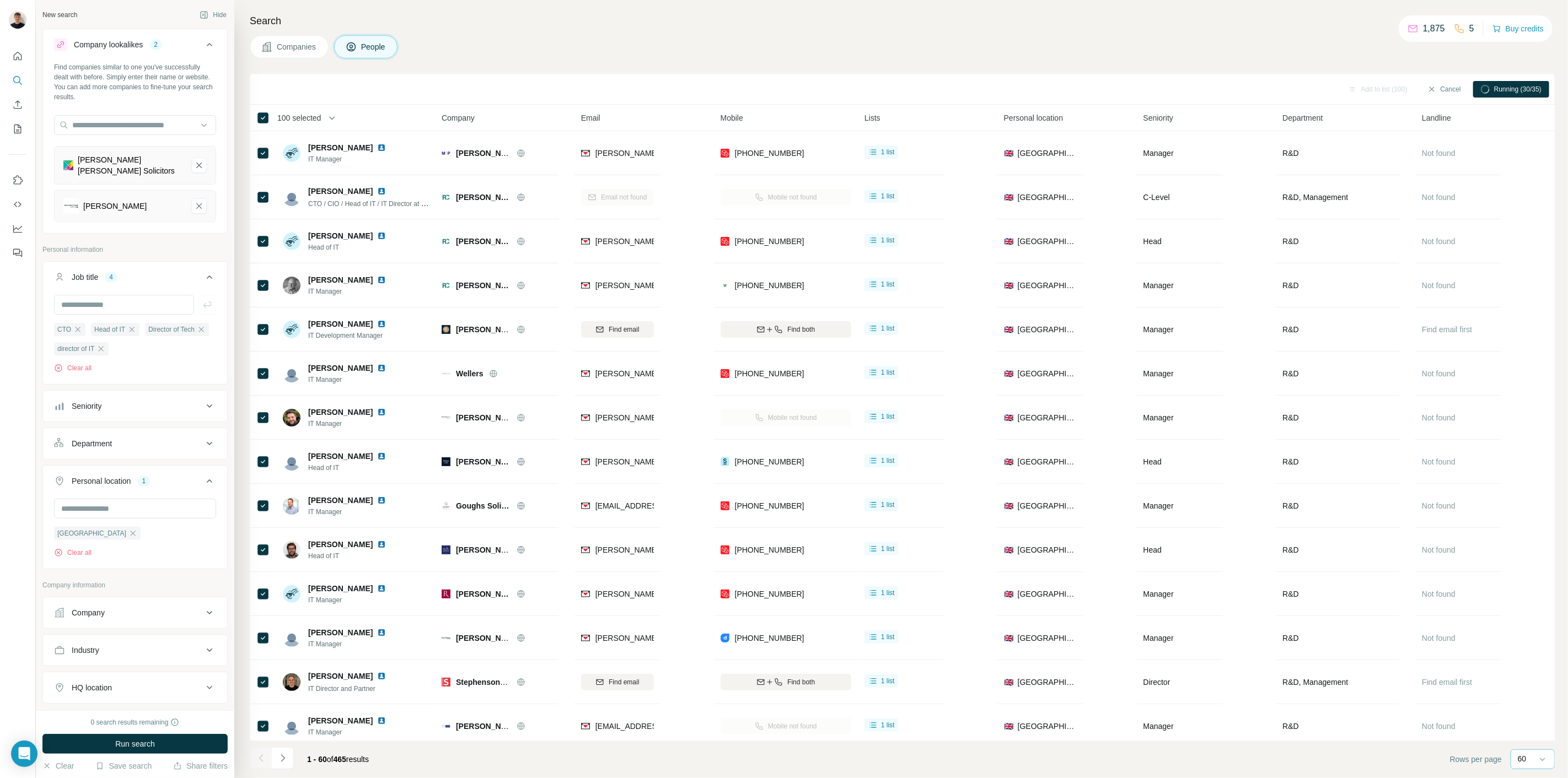
scroll to position [2040, 0]
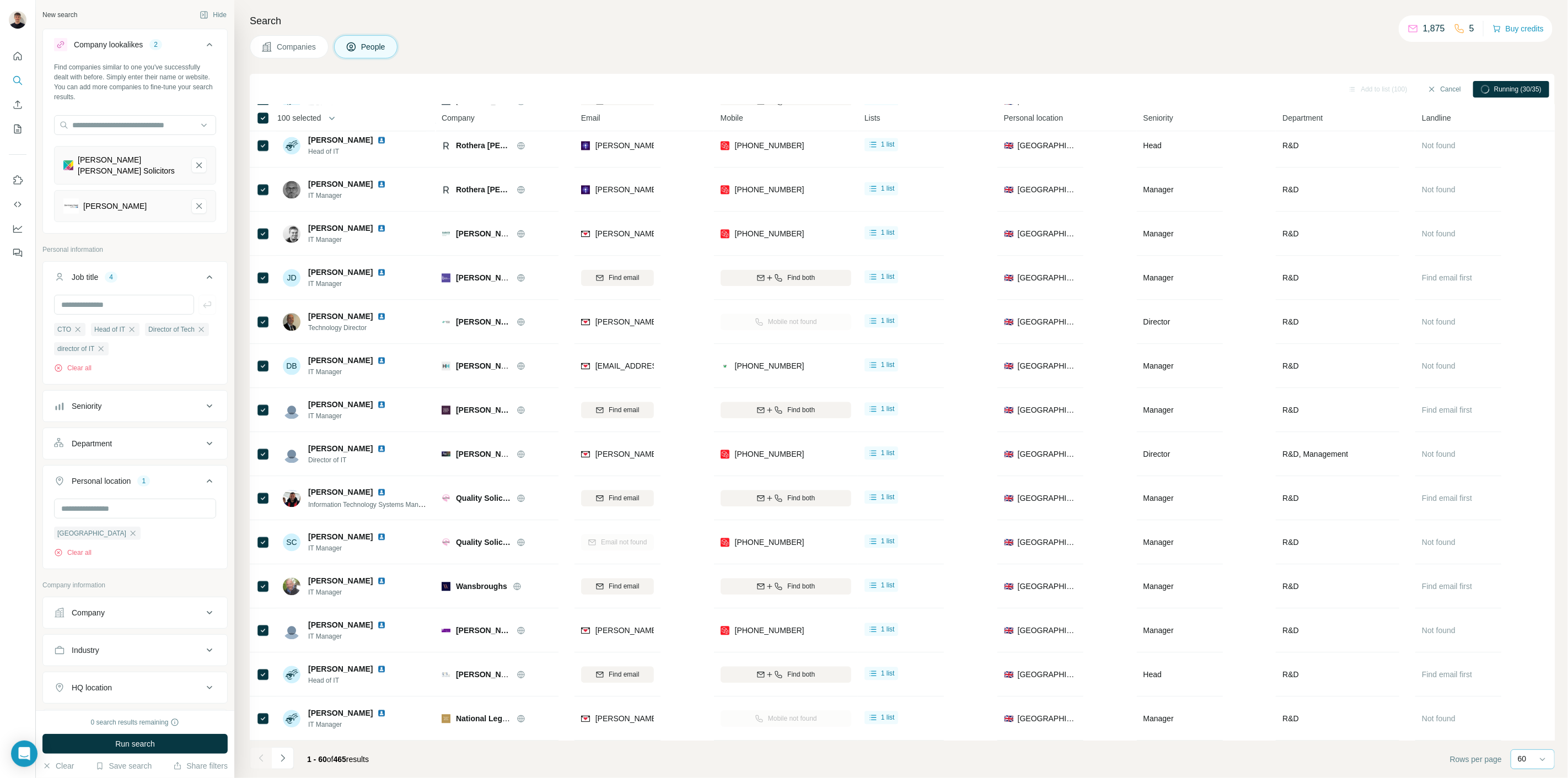
drag, startPoint x: 280, startPoint y: 757, endPoint x: 689, endPoint y: 552, distance: 457.5
click at [280, 757] on icon "Navigate to next page" at bounding box center [282, 758] width 11 height 11
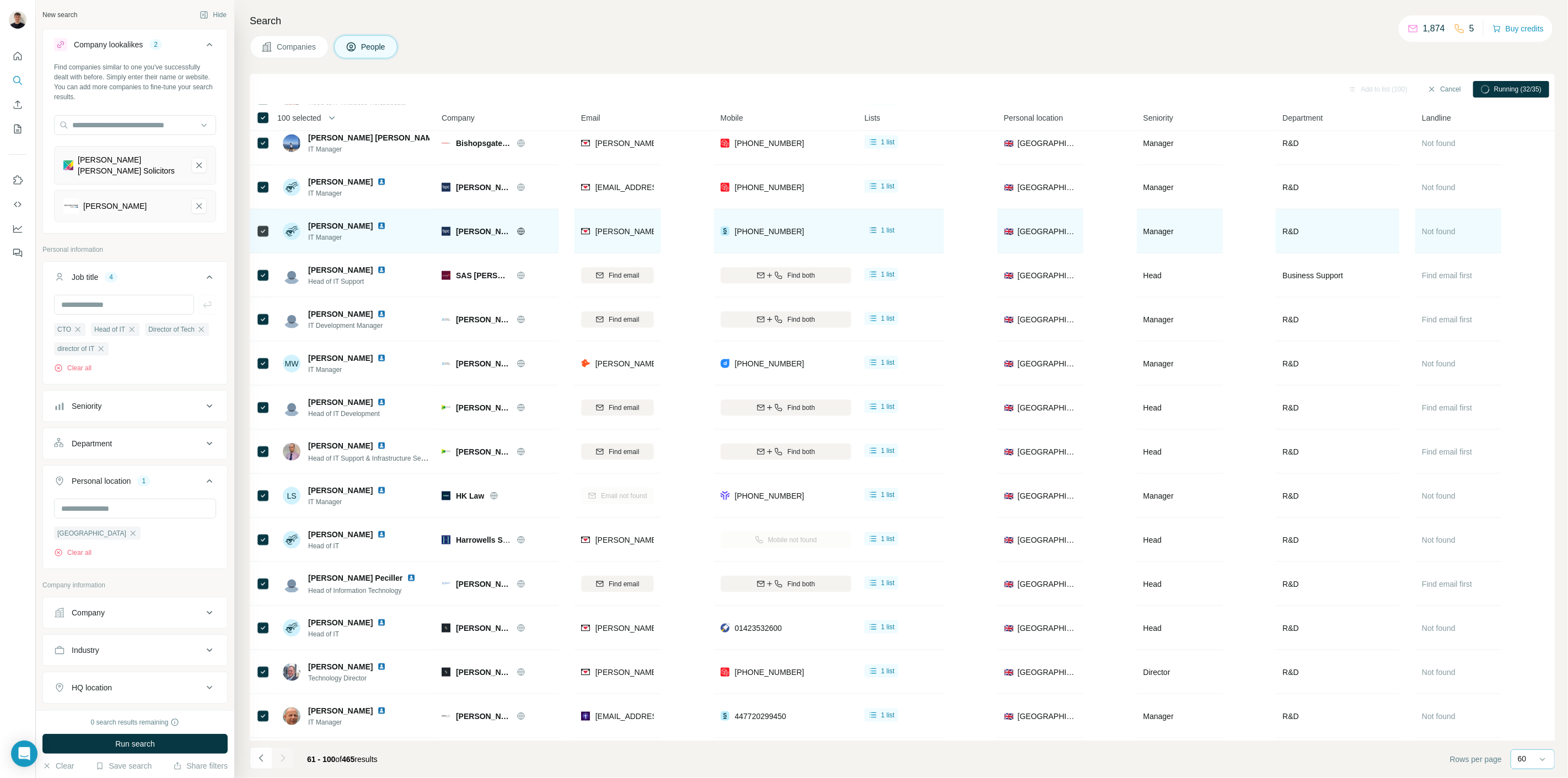
scroll to position [1159, 0]
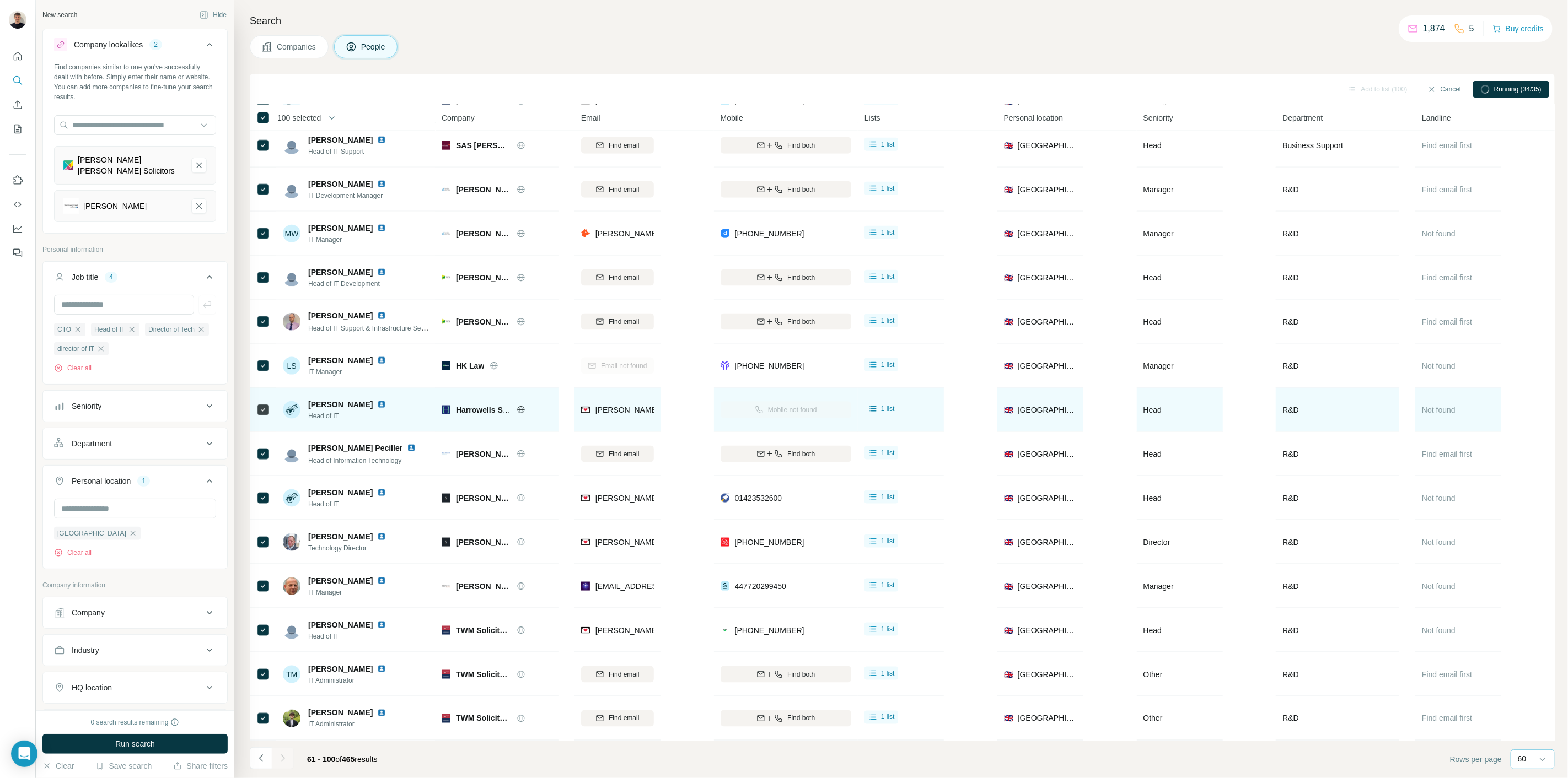
drag, startPoint x: 444, startPoint y: 403, endPoint x: 473, endPoint y: 399, distance: 29.3
click at [0, 0] on tr "[PERSON_NAME] Head of IT Harrowells Solicitors [PERSON_NAME][EMAIL_ADDRESS][PER…" at bounding box center [0, 0] width 0 height 0
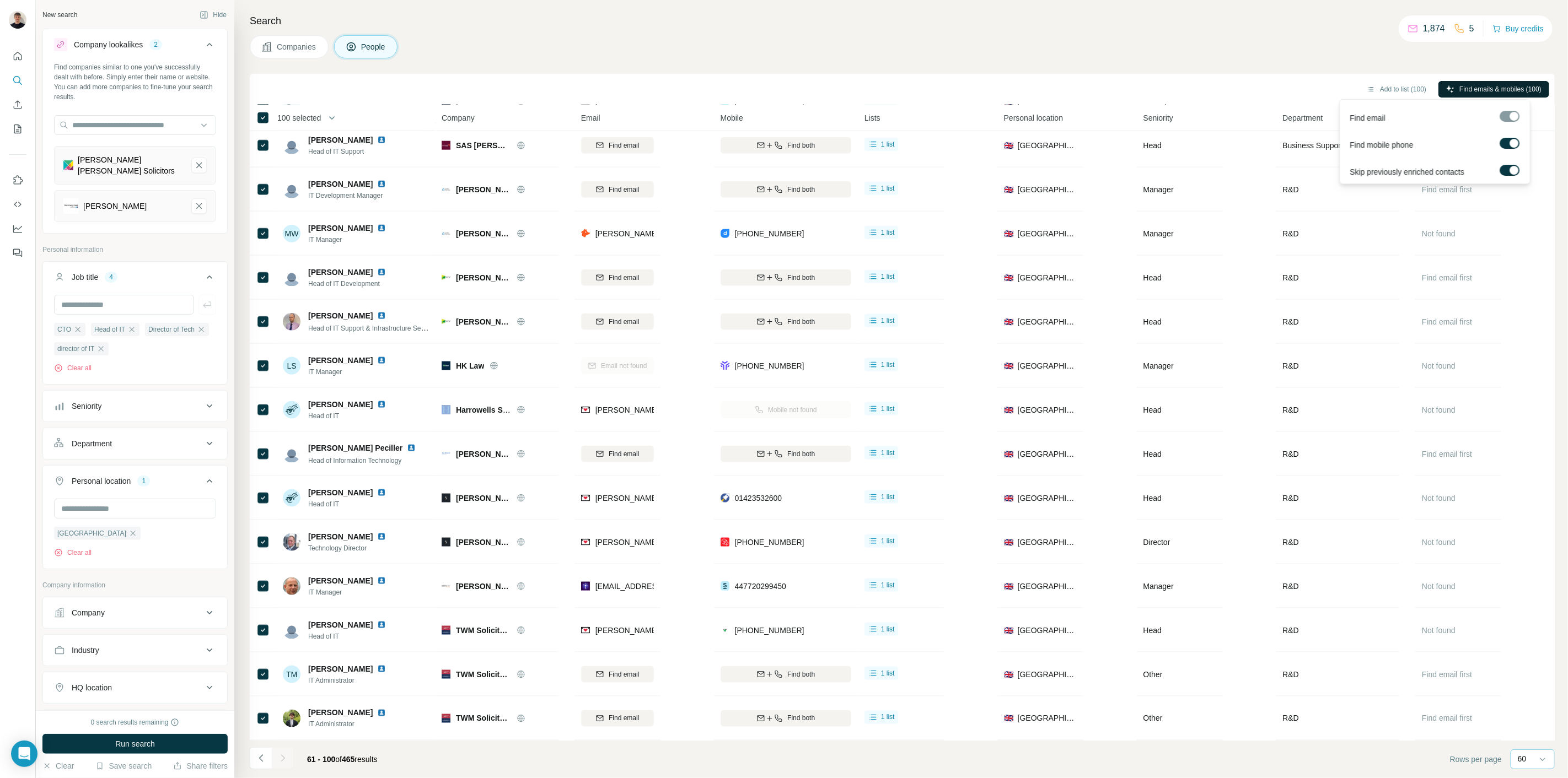
click at [1510, 90] on span "Find emails & mobiles (100)" at bounding box center [1500, 89] width 82 height 10
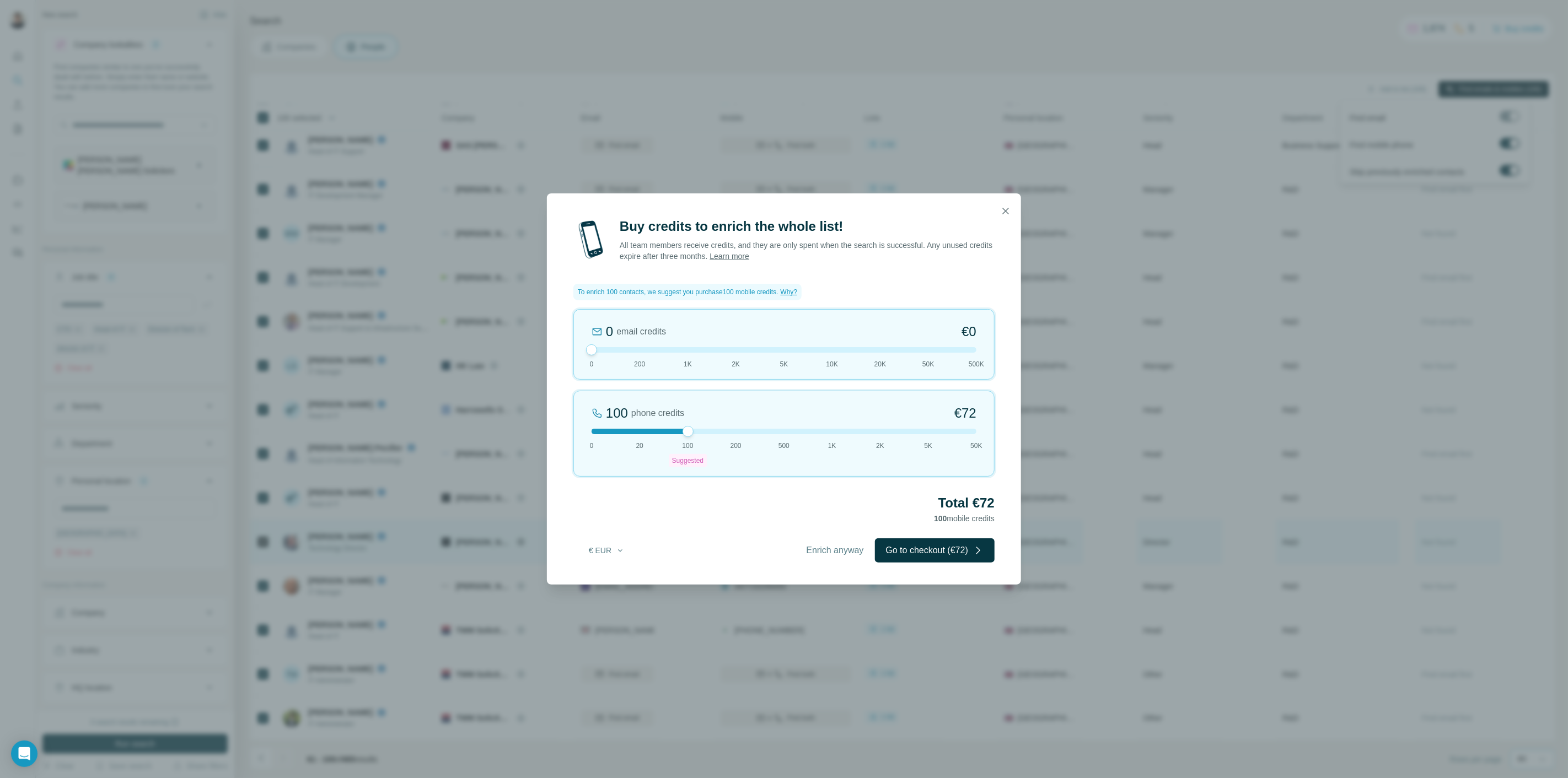
click at [816, 555] on span "Enrich anyway" at bounding box center [835, 550] width 57 height 13
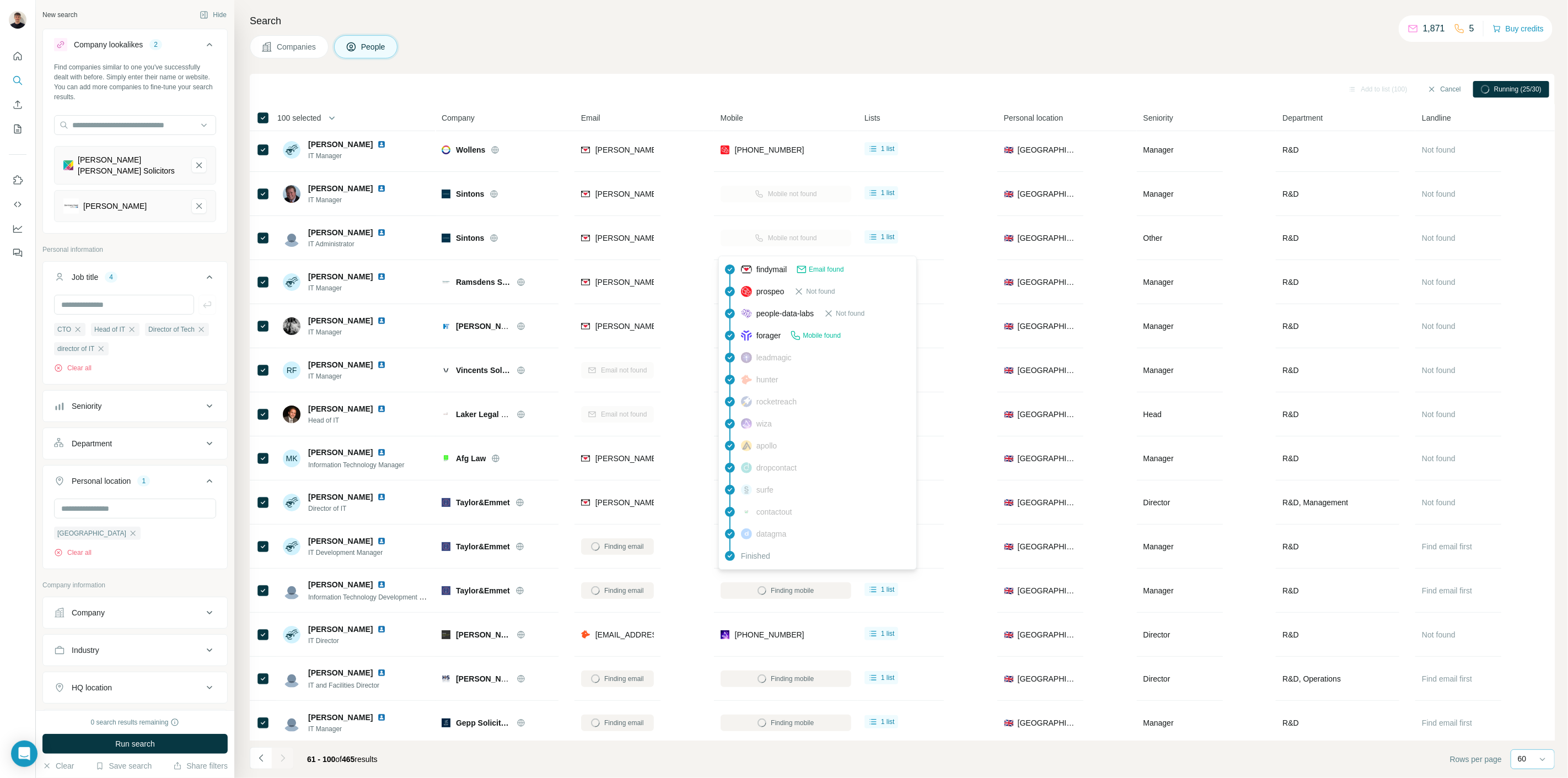
scroll to position [0, 0]
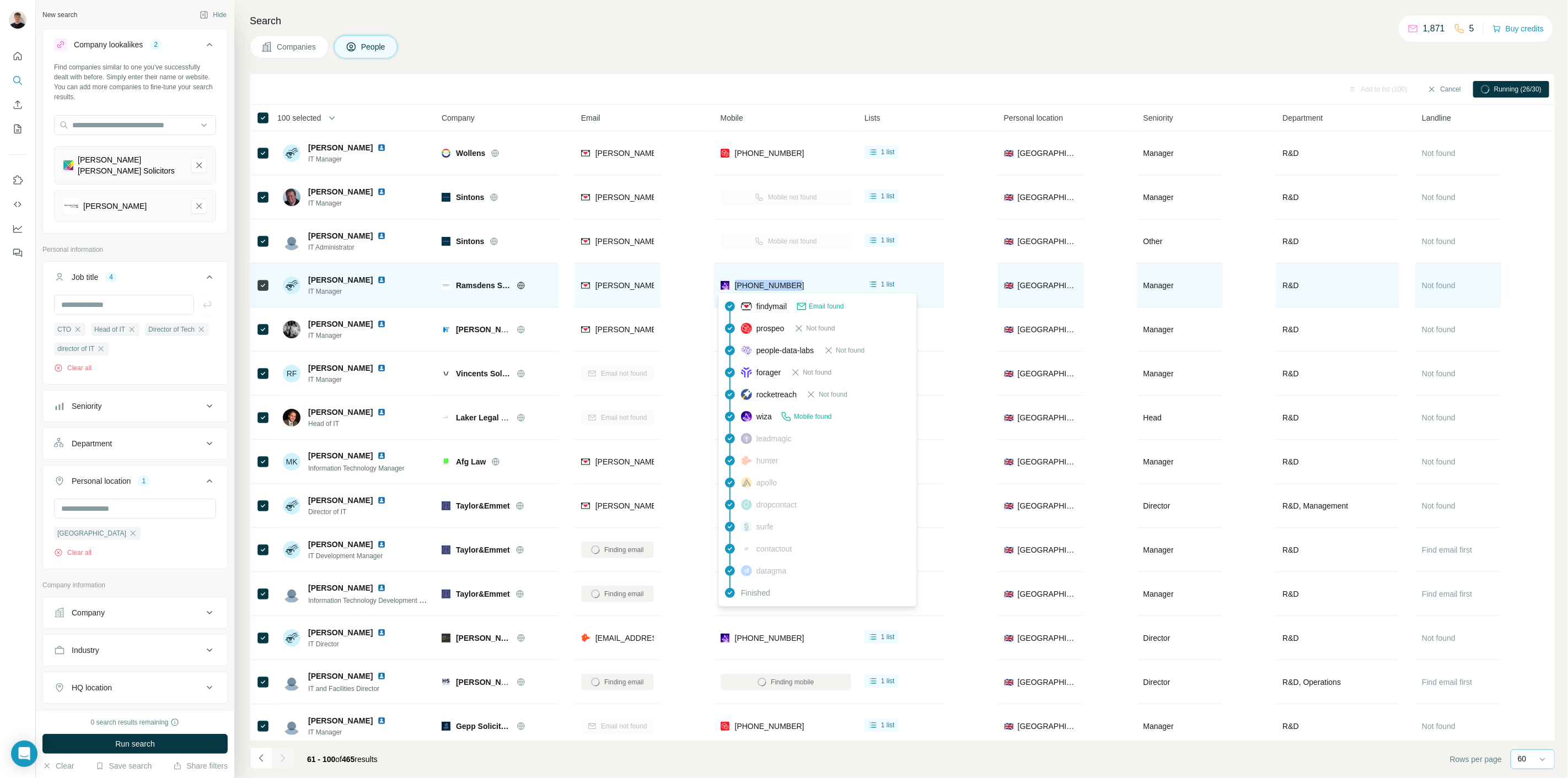
drag, startPoint x: 806, startPoint y: 289, endPoint x: 733, endPoint y: 288, distance: 73.0
click at [733, 288] on div "[PHONE_NUMBER]" at bounding box center [786, 285] width 131 height 30
copy span "[PHONE_NUMBER]"
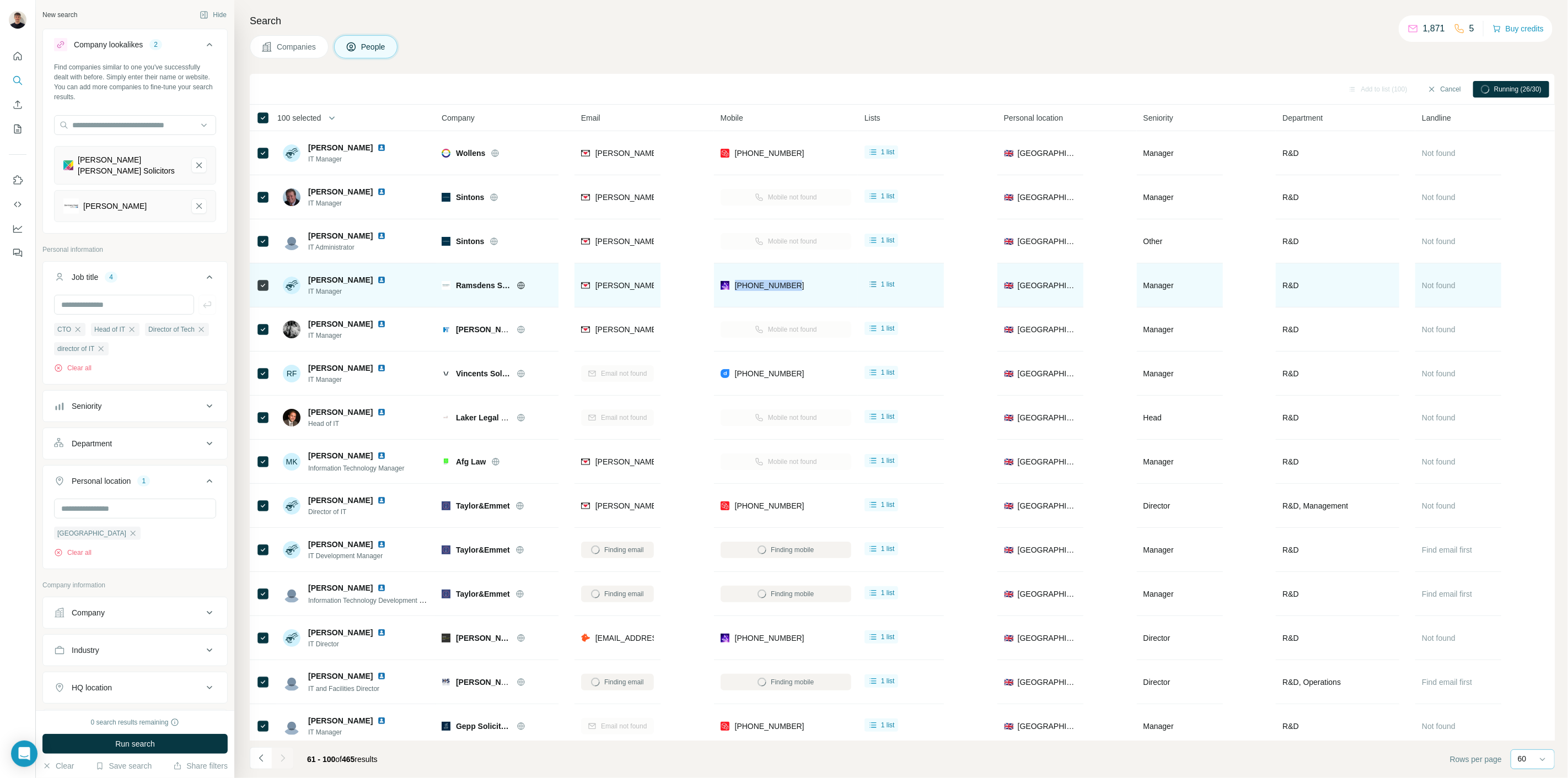
click at [377, 281] on img at bounding box center [381, 280] width 9 height 9
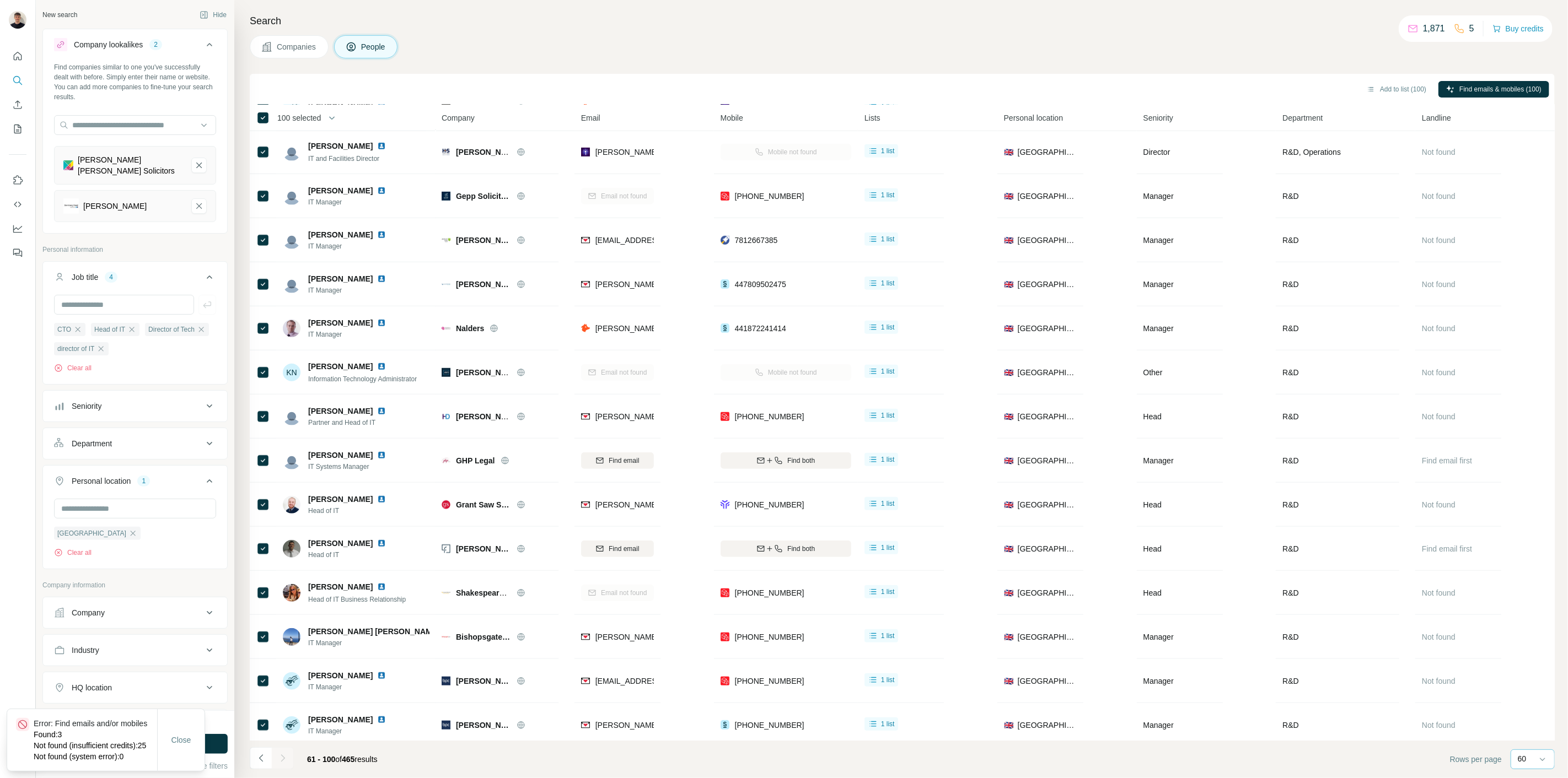
scroll to position [1159, 0]
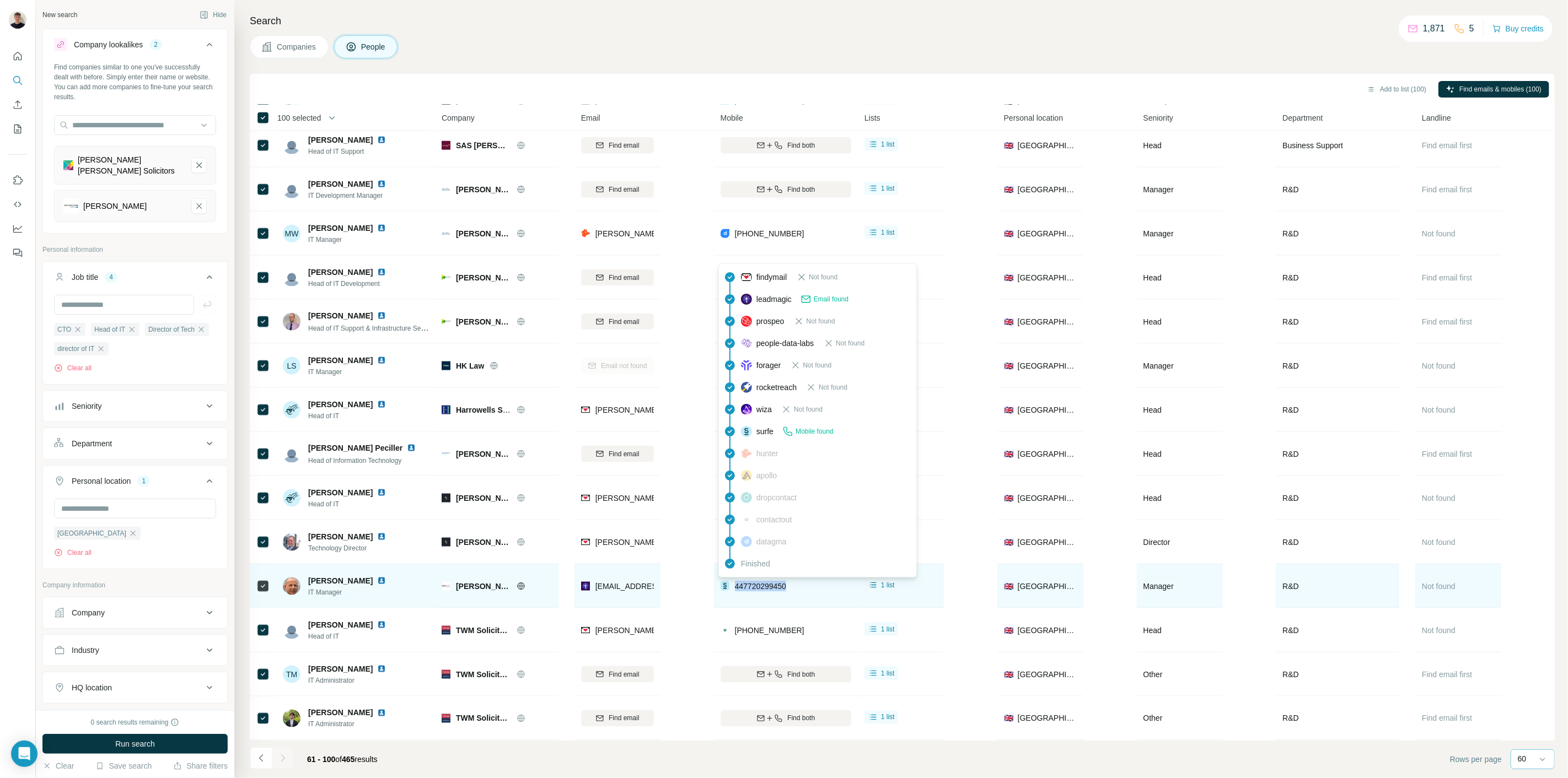
drag, startPoint x: 799, startPoint y: 580, endPoint x: 734, endPoint y: 583, distance: 65.1
click at [734, 583] on div "447720299450" at bounding box center [786, 586] width 131 height 30
copy span "447720299450"
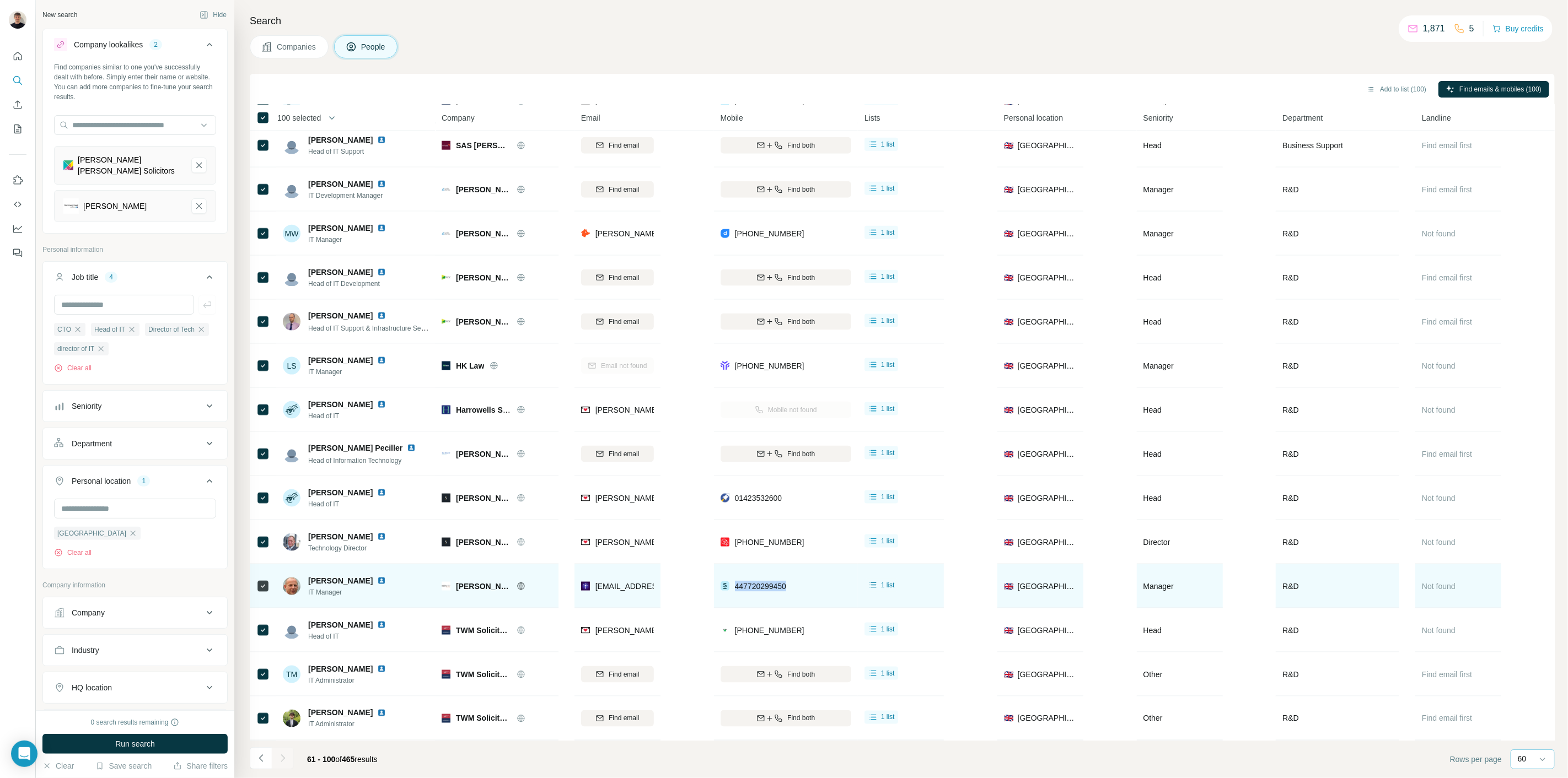
click at [377, 577] on img at bounding box center [381, 580] width 9 height 9
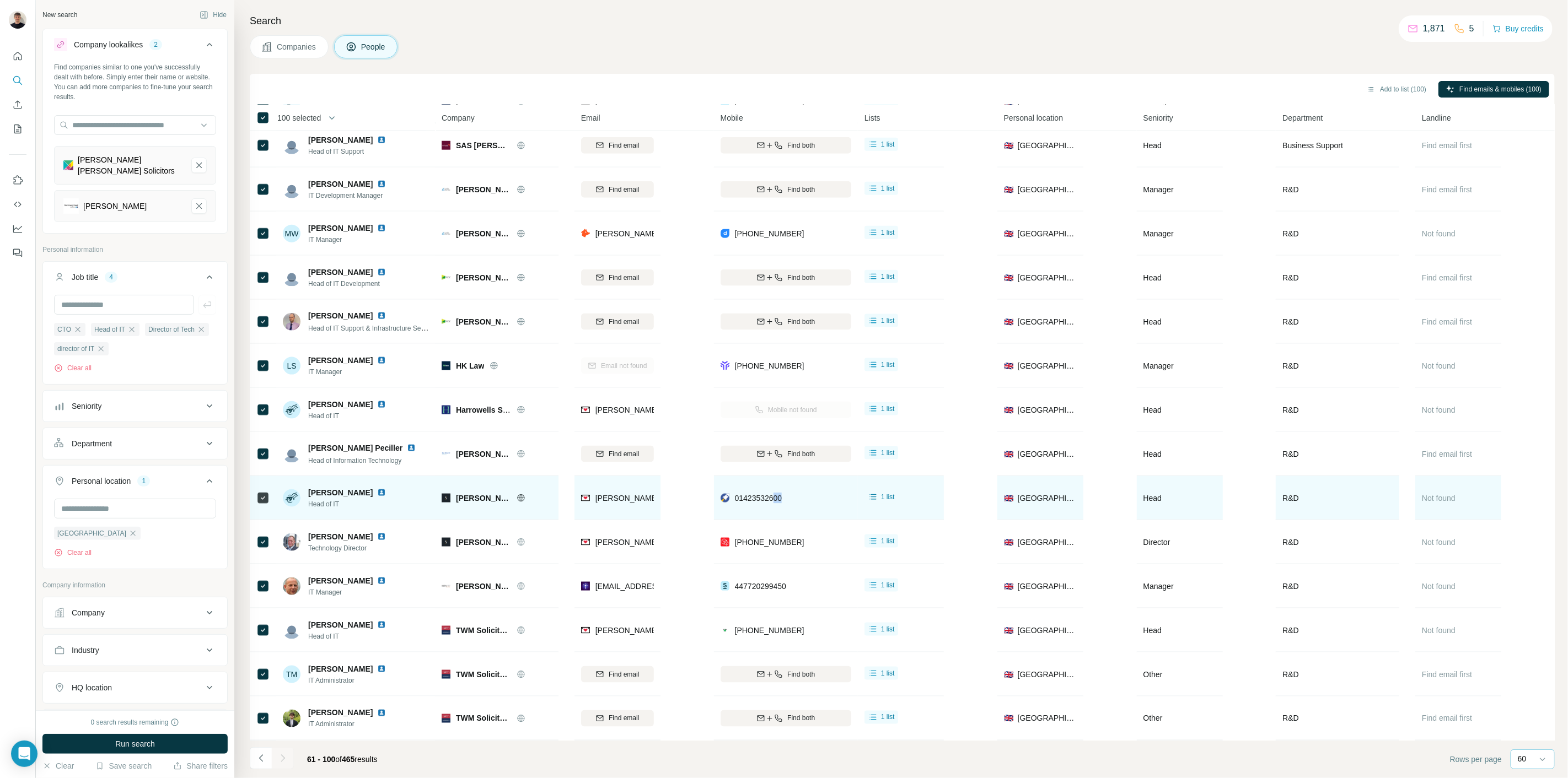
drag, startPoint x: 803, startPoint y: 496, endPoint x: 770, endPoint y: 496, distance: 33.0
click at [772, 495] on div "01423532600" at bounding box center [786, 497] width 131 height 30
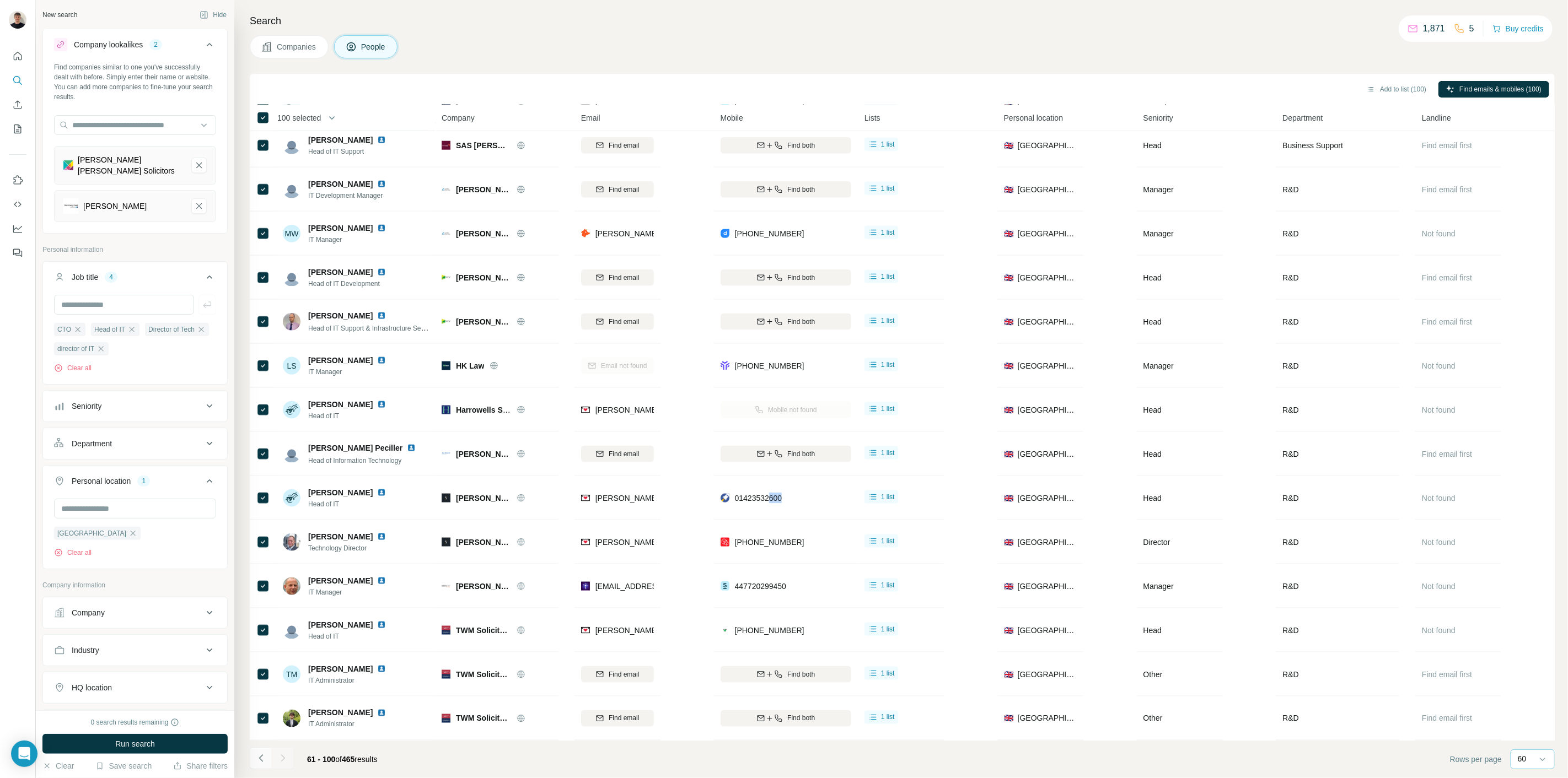
click at [258, 757] on icon "Navigate to previous page" at bounding box center [261, 758] width 11 height 11
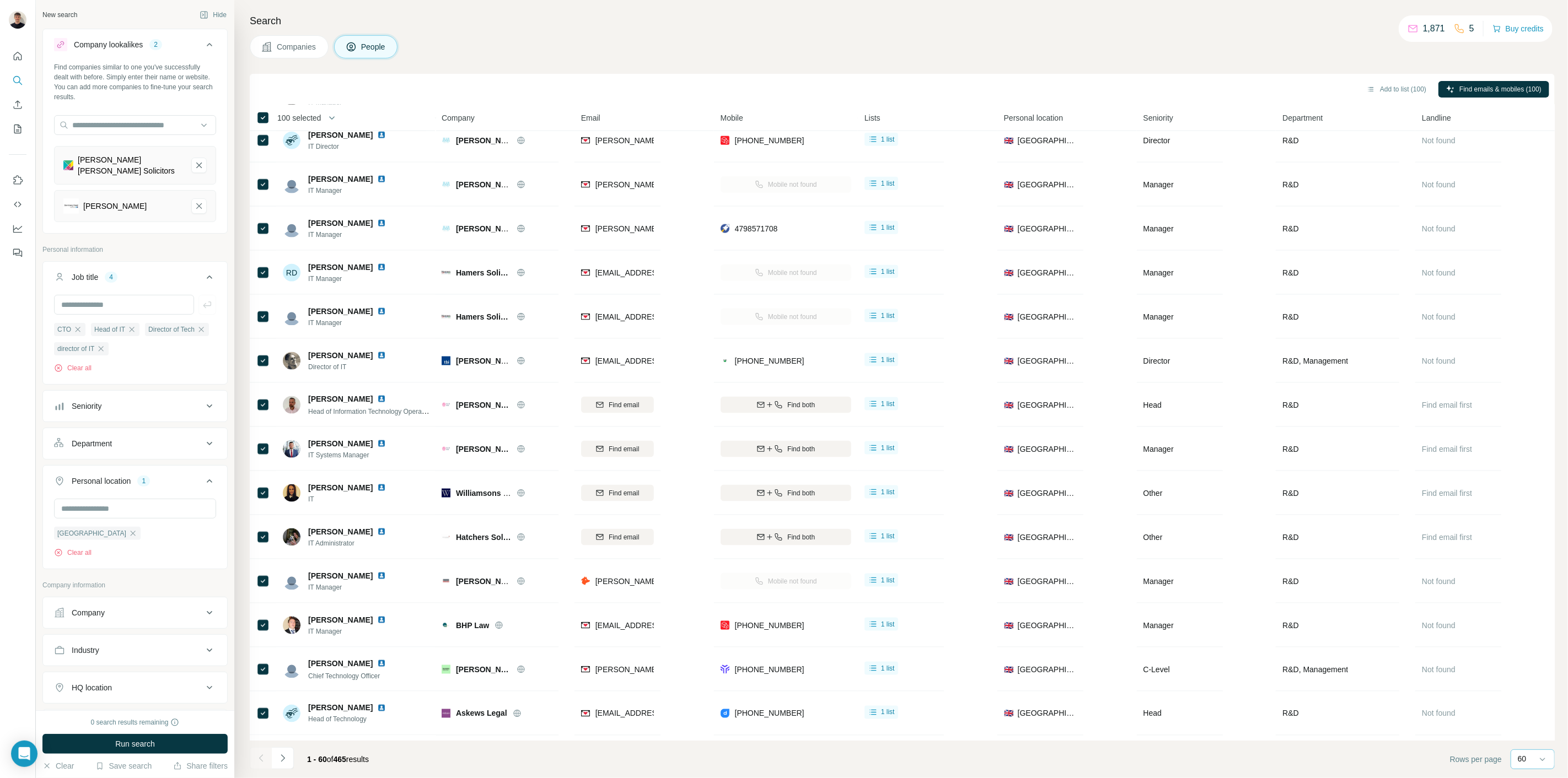
click at [270, 119] on div "100 selected" at bounding box center [295, 117] width 51 height 11
click at [332, 115] on icon "button" at bounding box center [332, 117] width 11 height 11
drag, startPoint x: 330, startPoint y: 119, endPoint x: 338, endPoint y: 124, distance: 9.4
click at [330, 120] on icon "button" at bounding box center [332, 117] width 11 height 11
click at [392, 284] on span "Clear selection" at bounding box center [368, 286] width 51 height 11
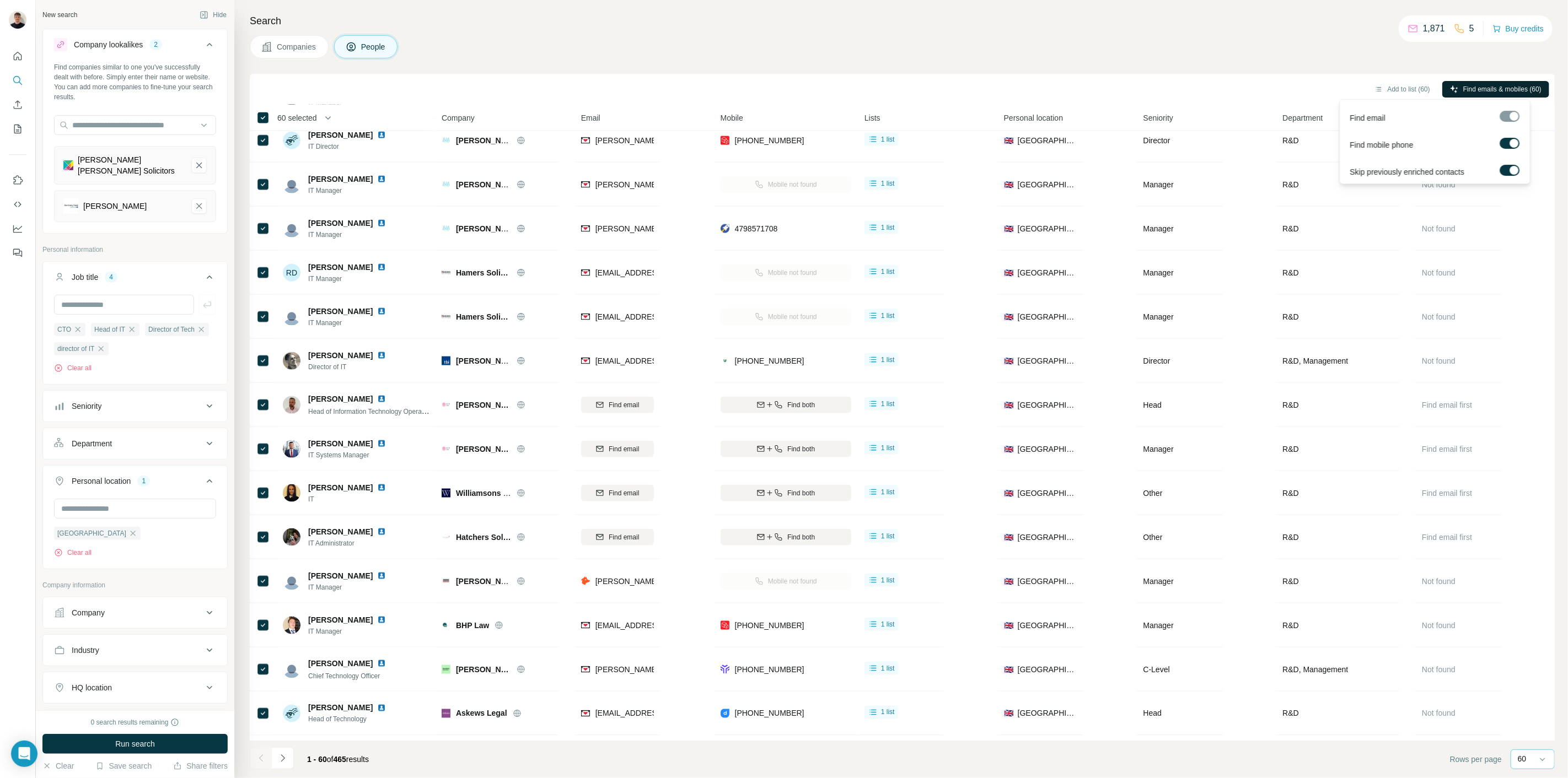
click at [1479, 95] on button "Find emails & mobiles (60)" at bounding box center [1495, 89] width 107 height 17
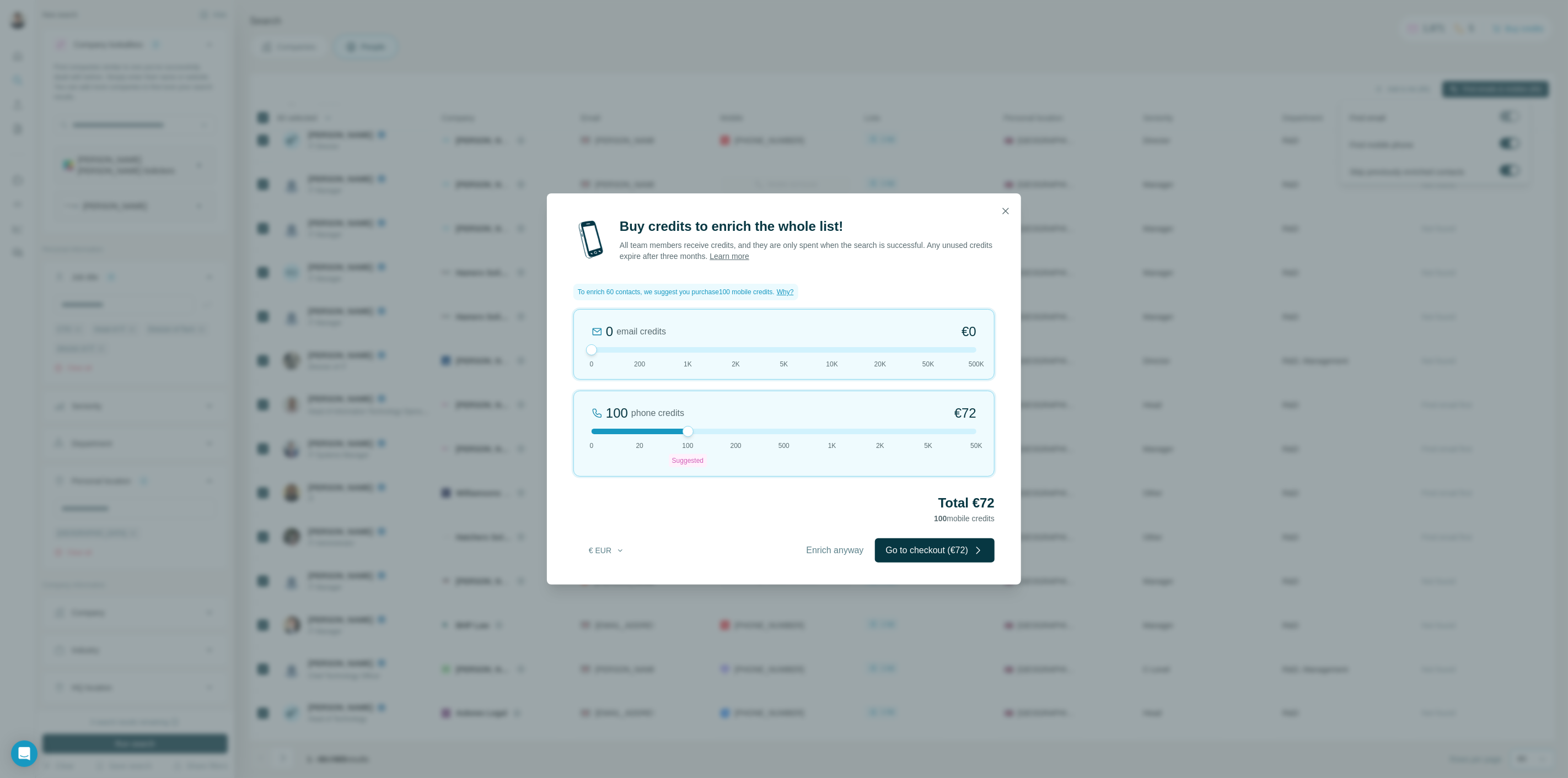
click at [945, 544] on button "Go to checkout (€72)" at bounding box center [935, 550] width 119 height 24
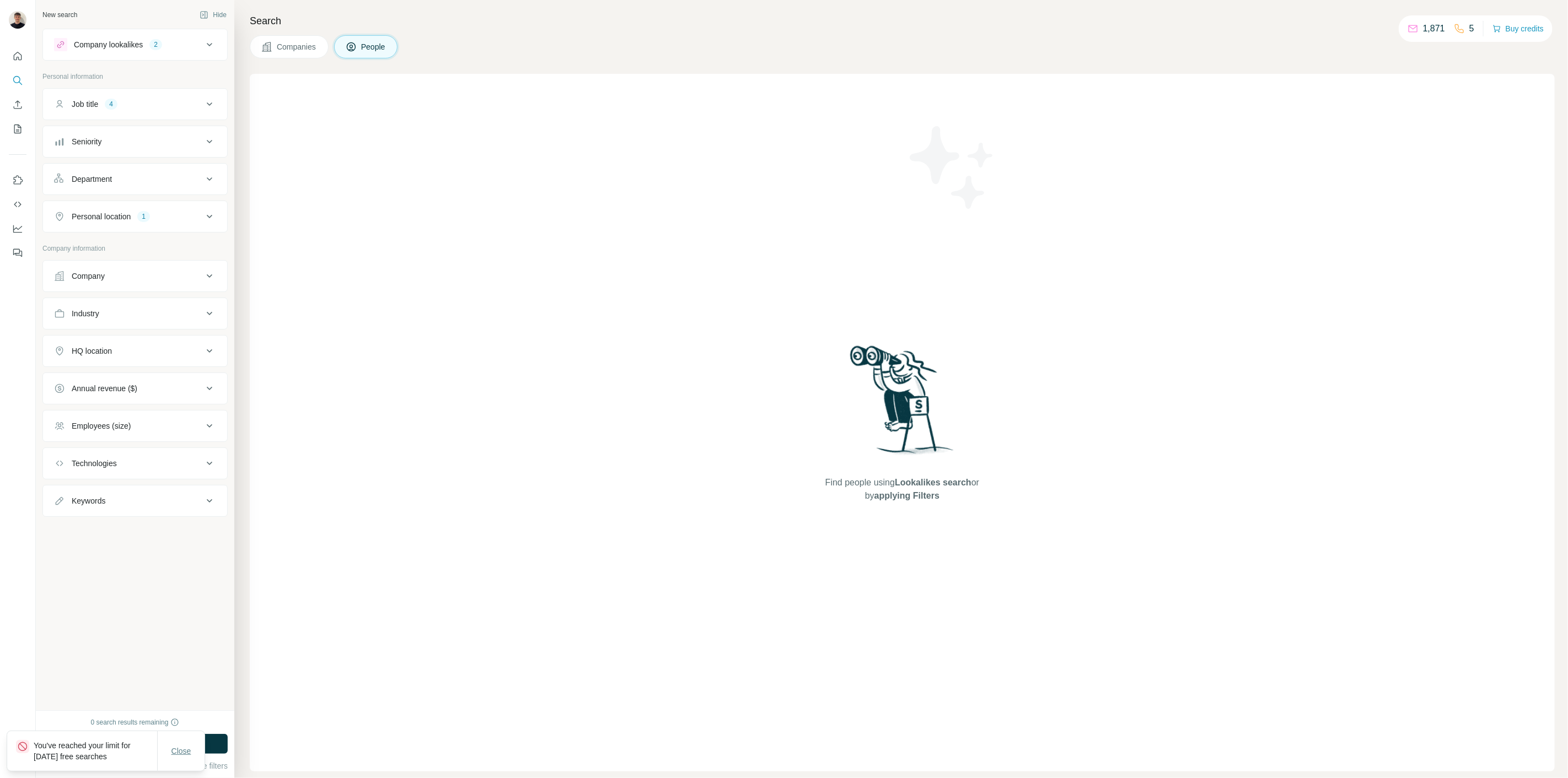
click at [167, 748] on button "Close" at bounding box center [181, 751] width 35 height 20
click at [179, 743] on button "Run search" at bounding box center [135, 744] width 185 height 20
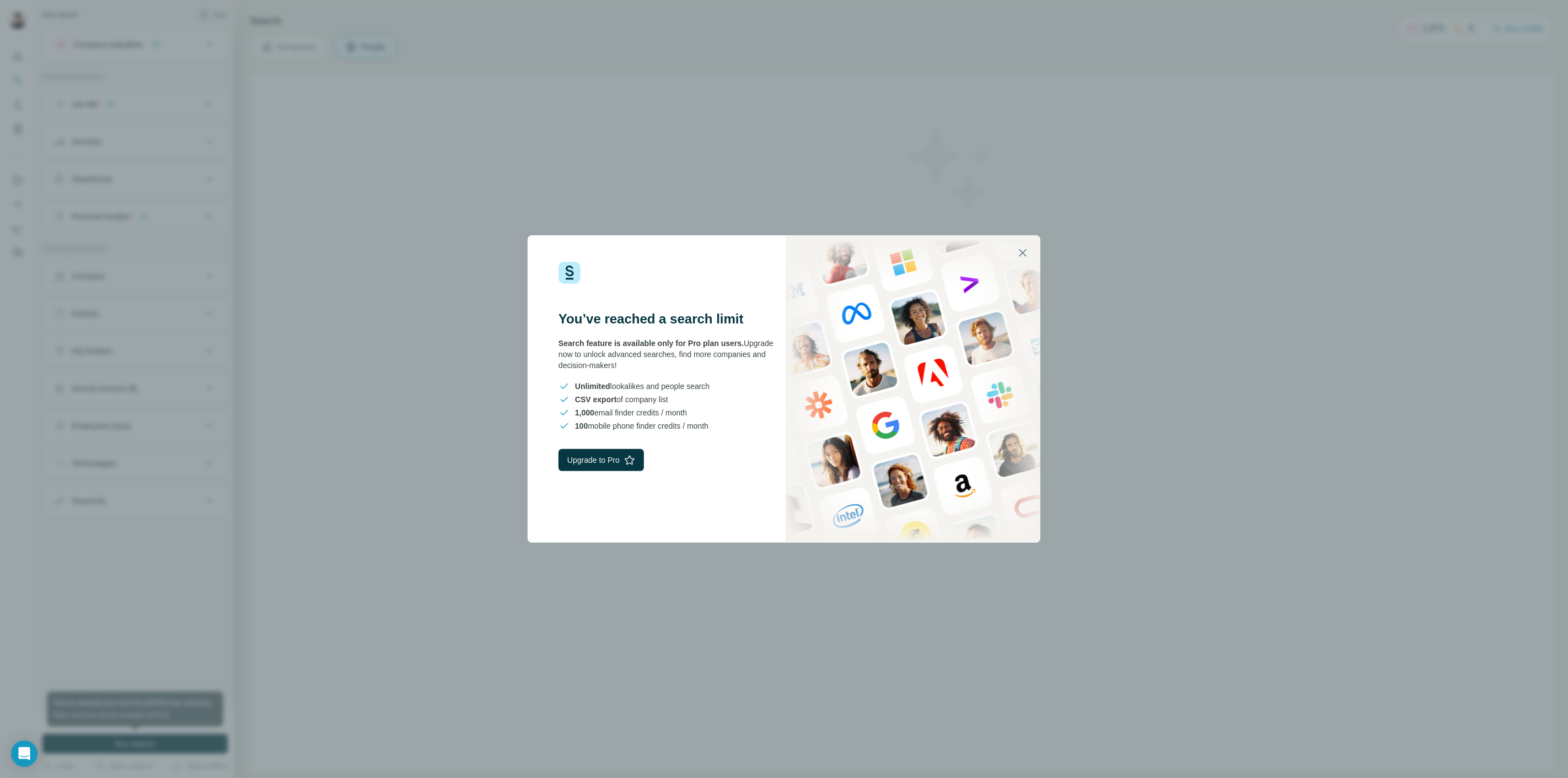
click at [636, 560] on div "You’ve reached a search limit Search feature is available only for Pro plan use…" at bounding box center [784, 389] width 1568 height 778
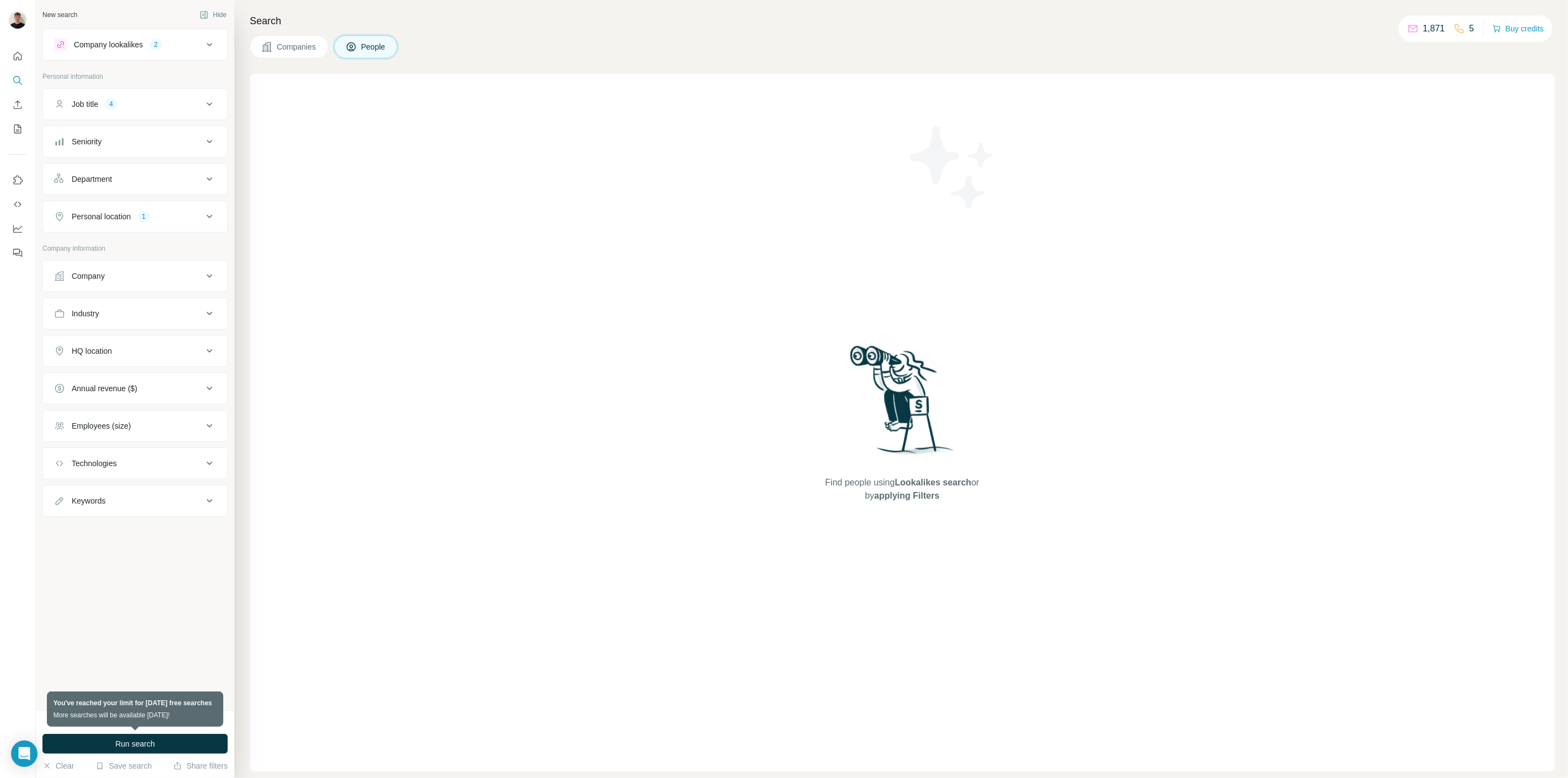
drag, startPoint x: 539, startPoint y: 540, endPoint x: 535, endPoint y: 526, distance: 14.6
